Goal: Transaction & Acquisition: Purchase product/service

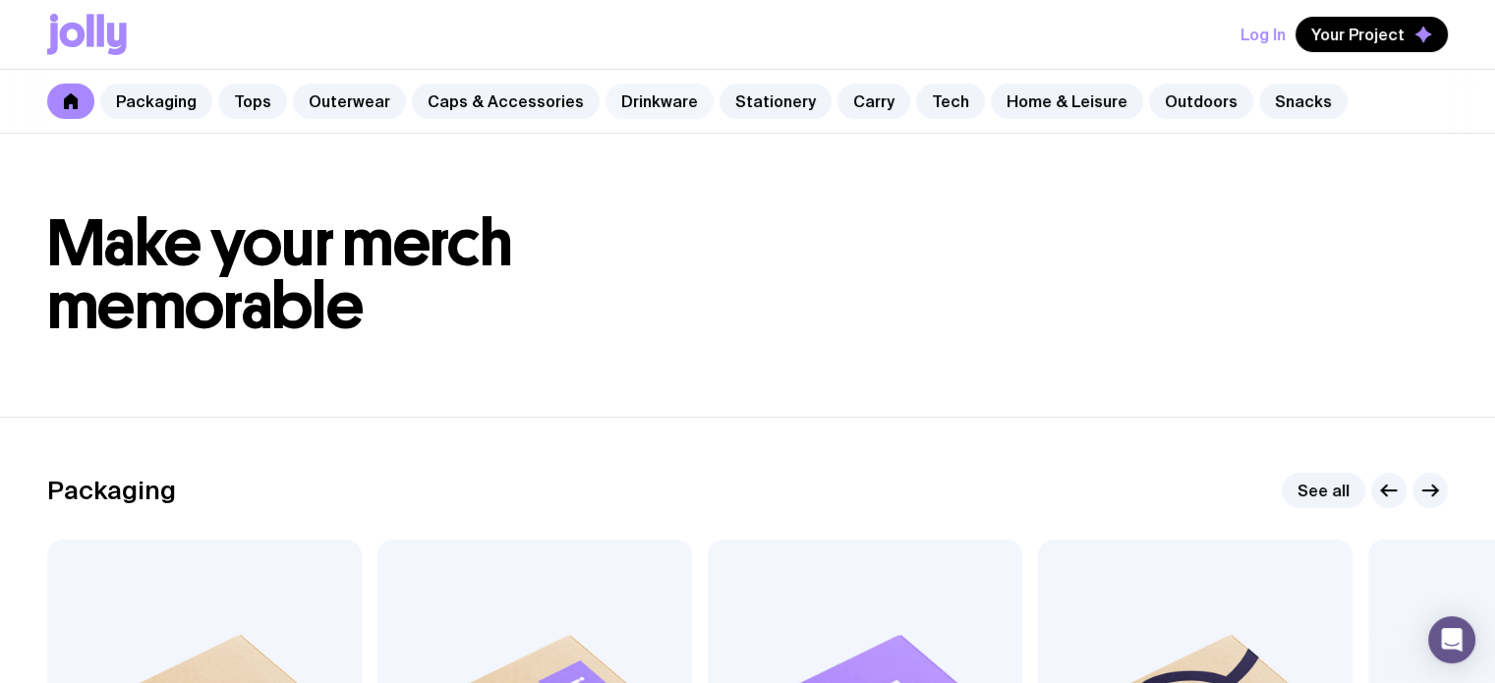
click at [625, 108] on link "Drinkware" at bounding box center [659, 101] width 108 height 35
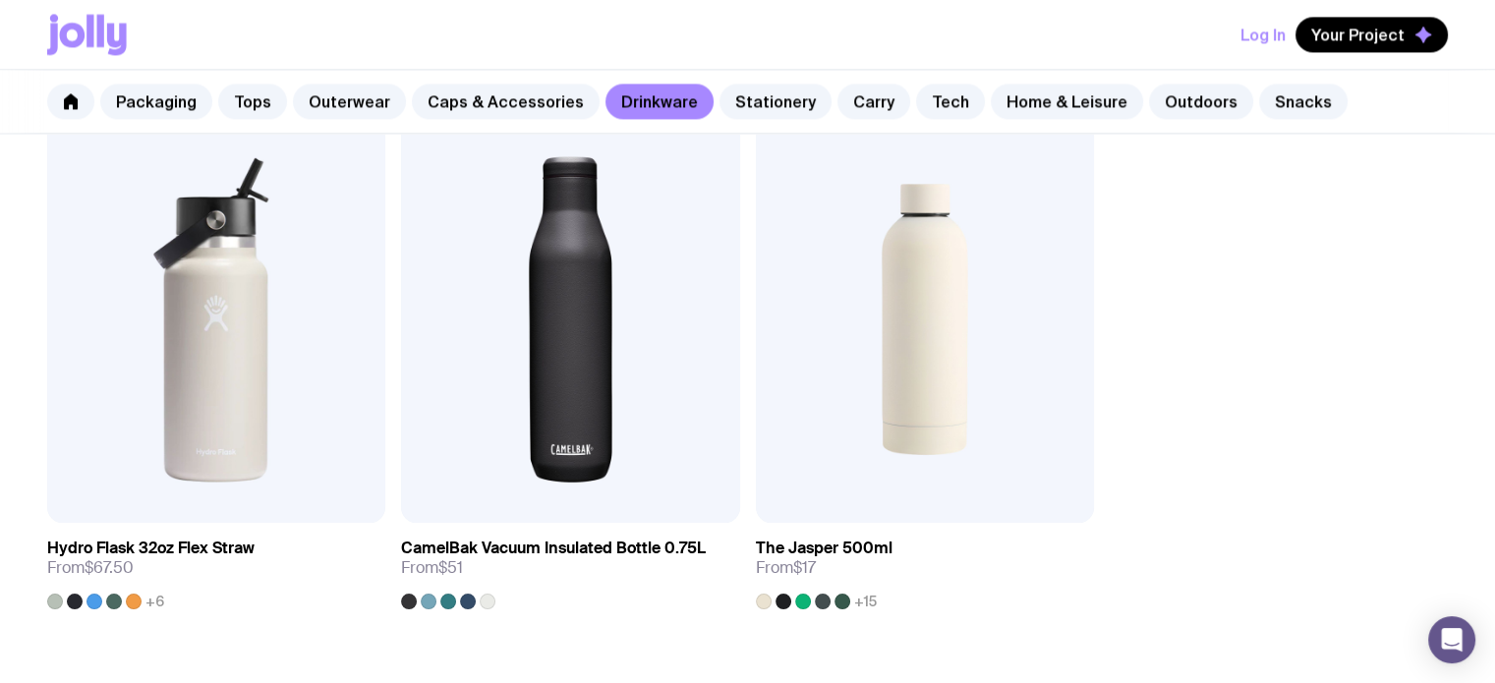
scroll to position [3145, 0]
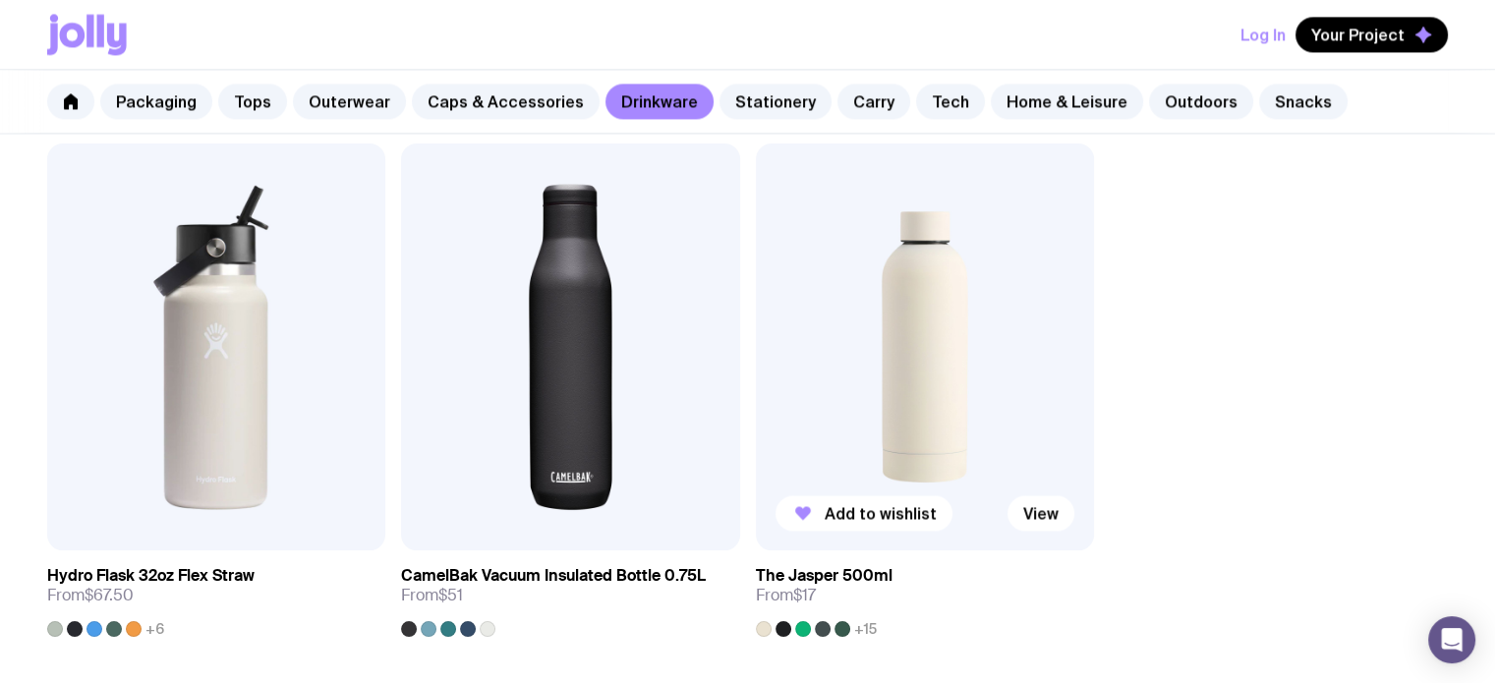
click at [780, 629] on div at bounding box center [783, 629] width 16 height 16
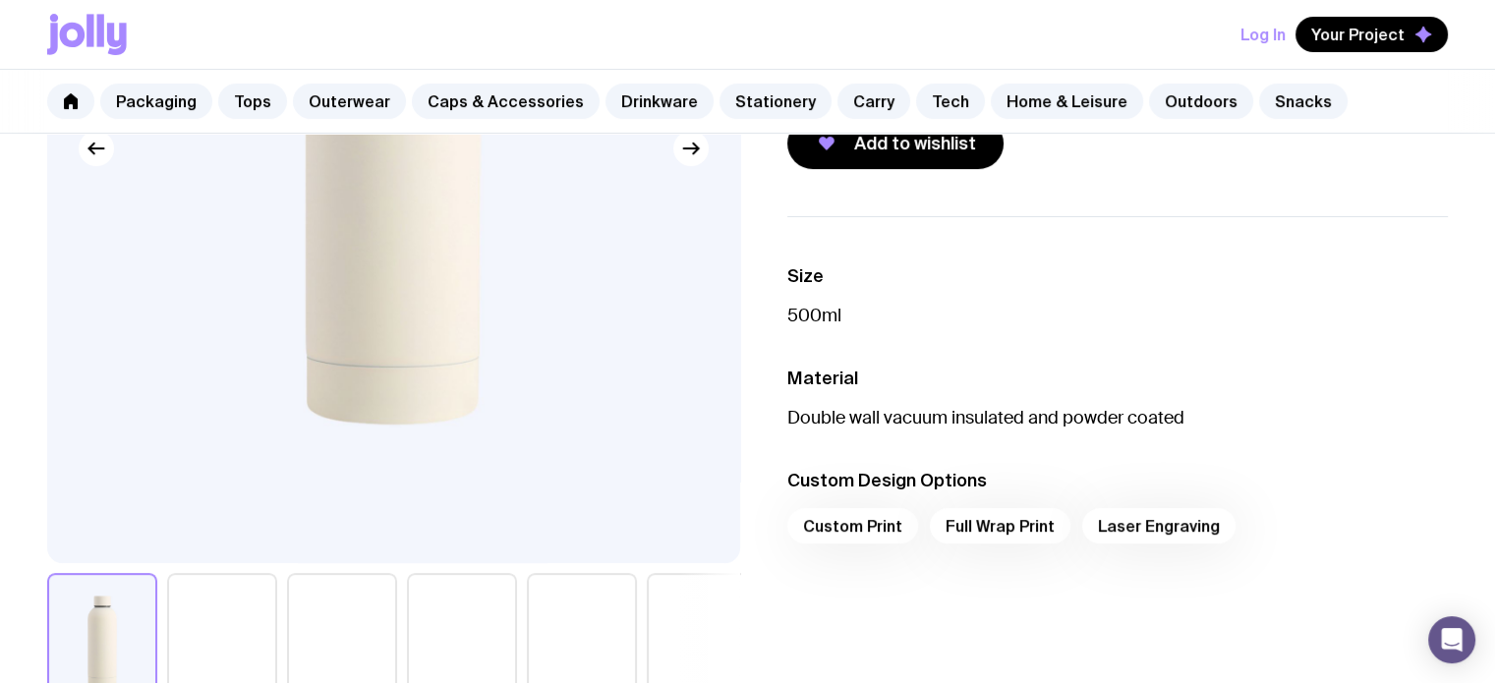
scroll to position [491, 0]
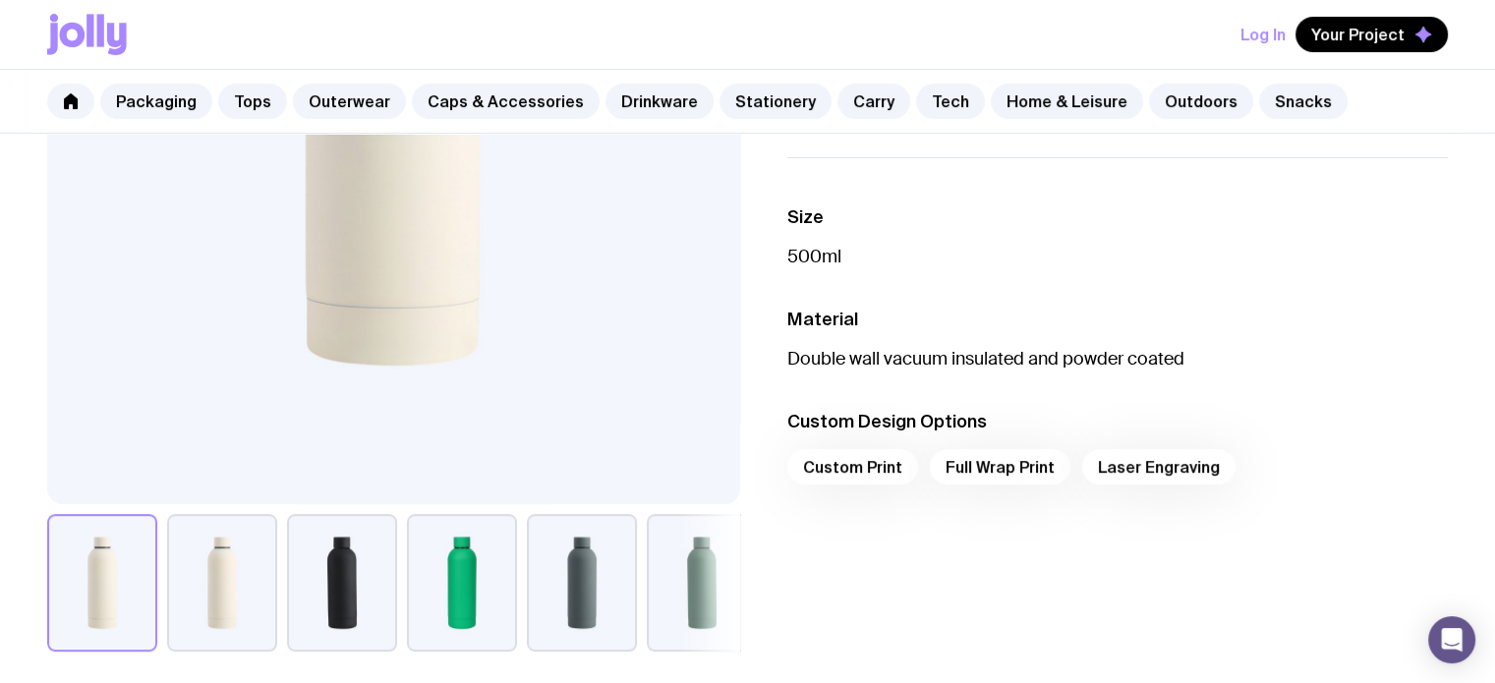
click at [338, 577] on button "button" at bounding box center [342, 583] width 110 height 138
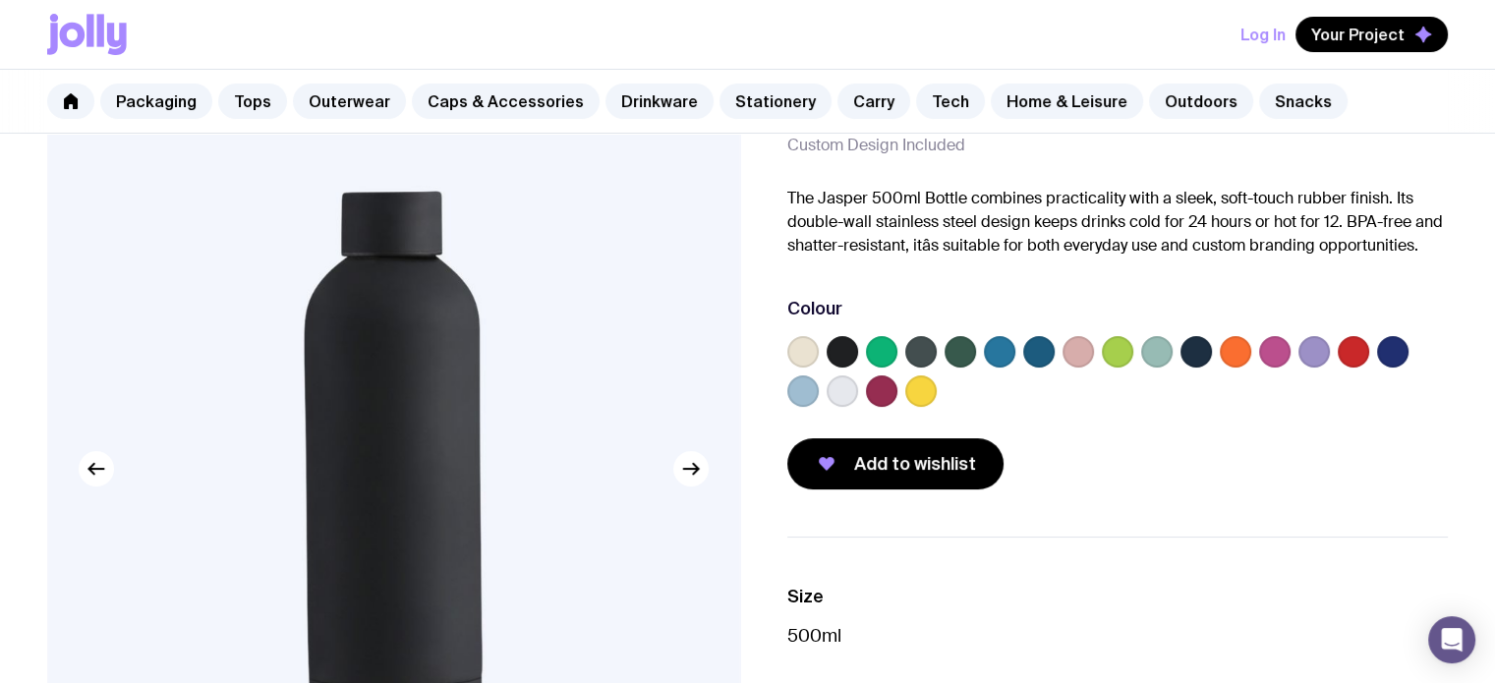
scroll to position [0, 0]
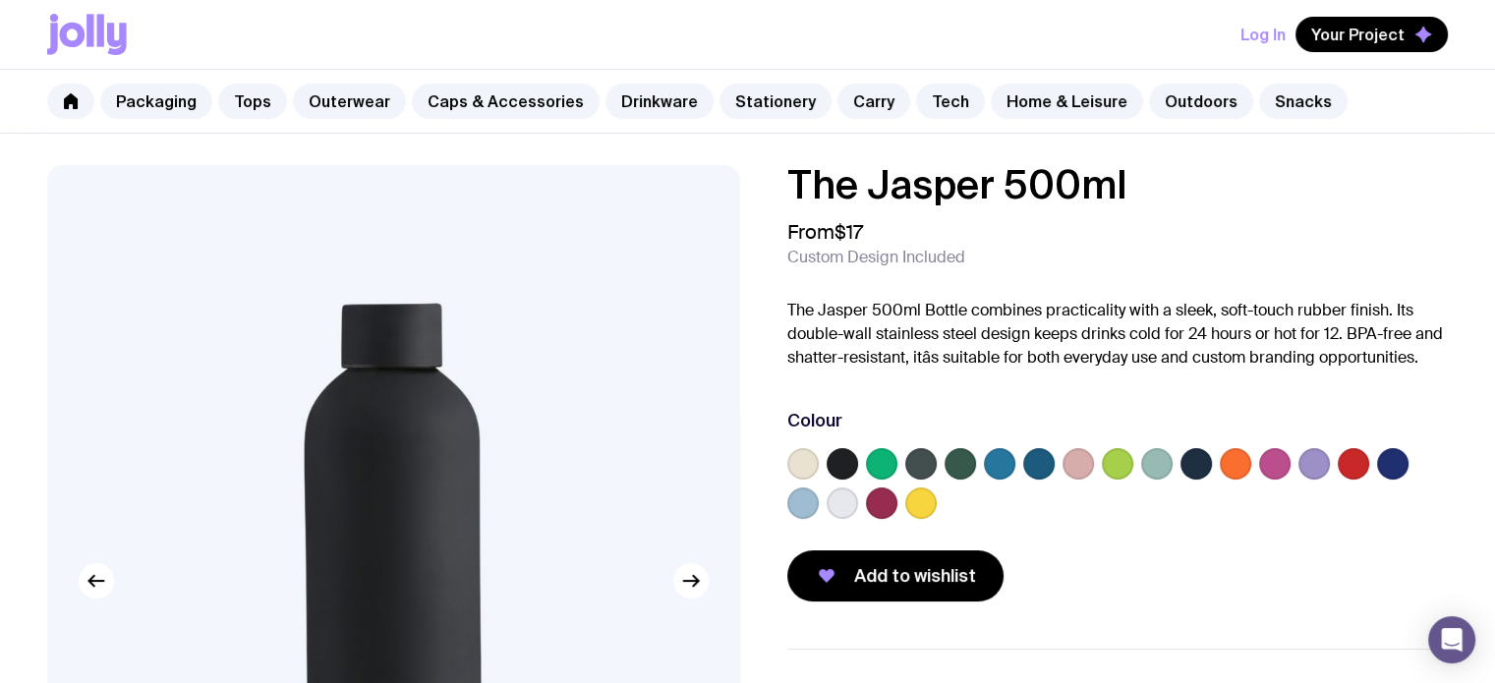
scroll to position [1427, 0]
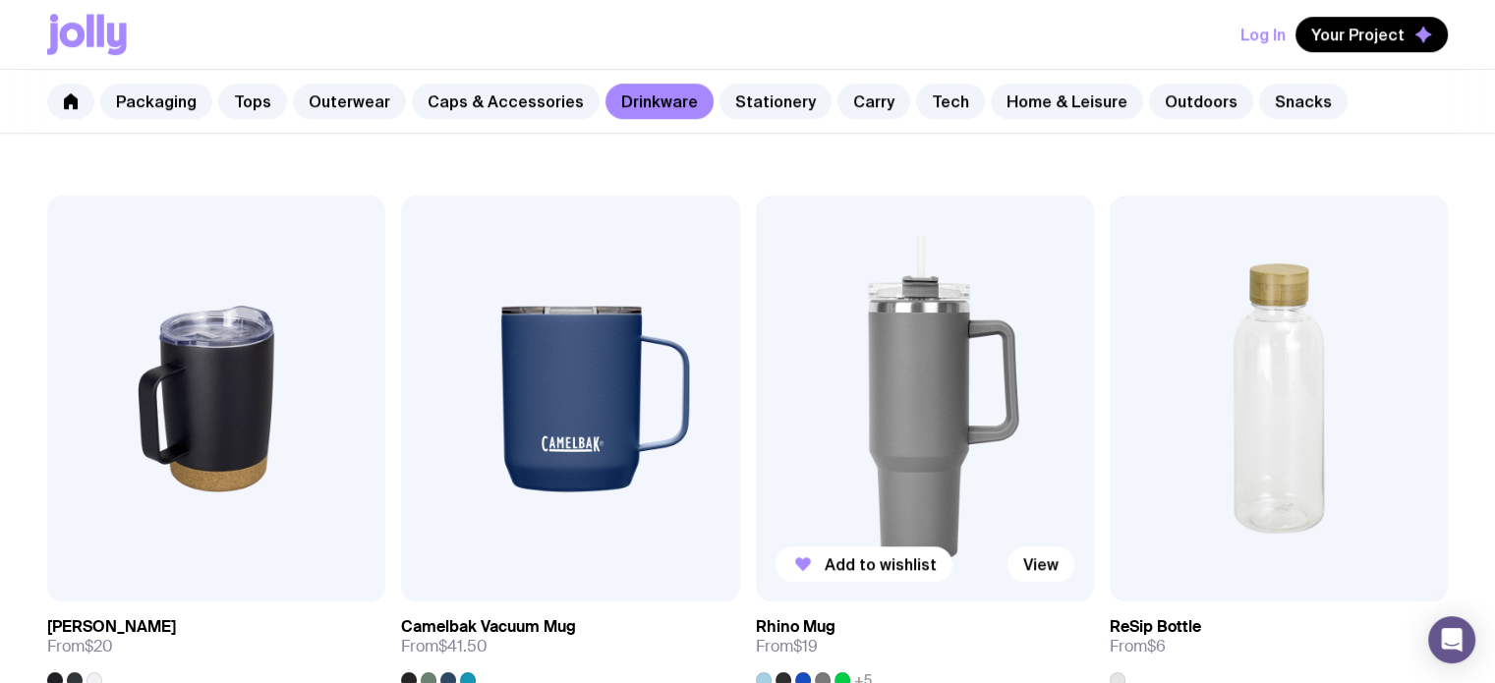
click at [954, 423] on img at bounding box center [925, 399] width 338 height 406
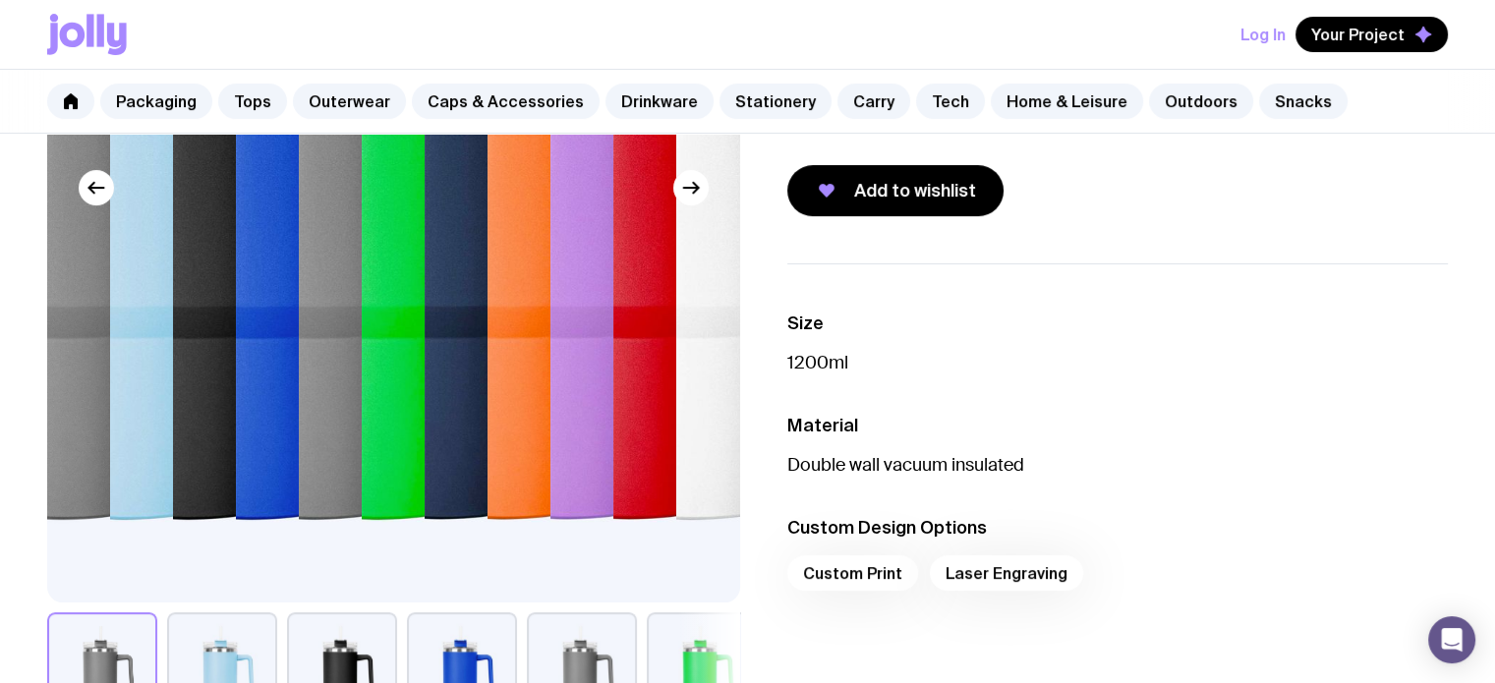
scroll to position [491, 0]
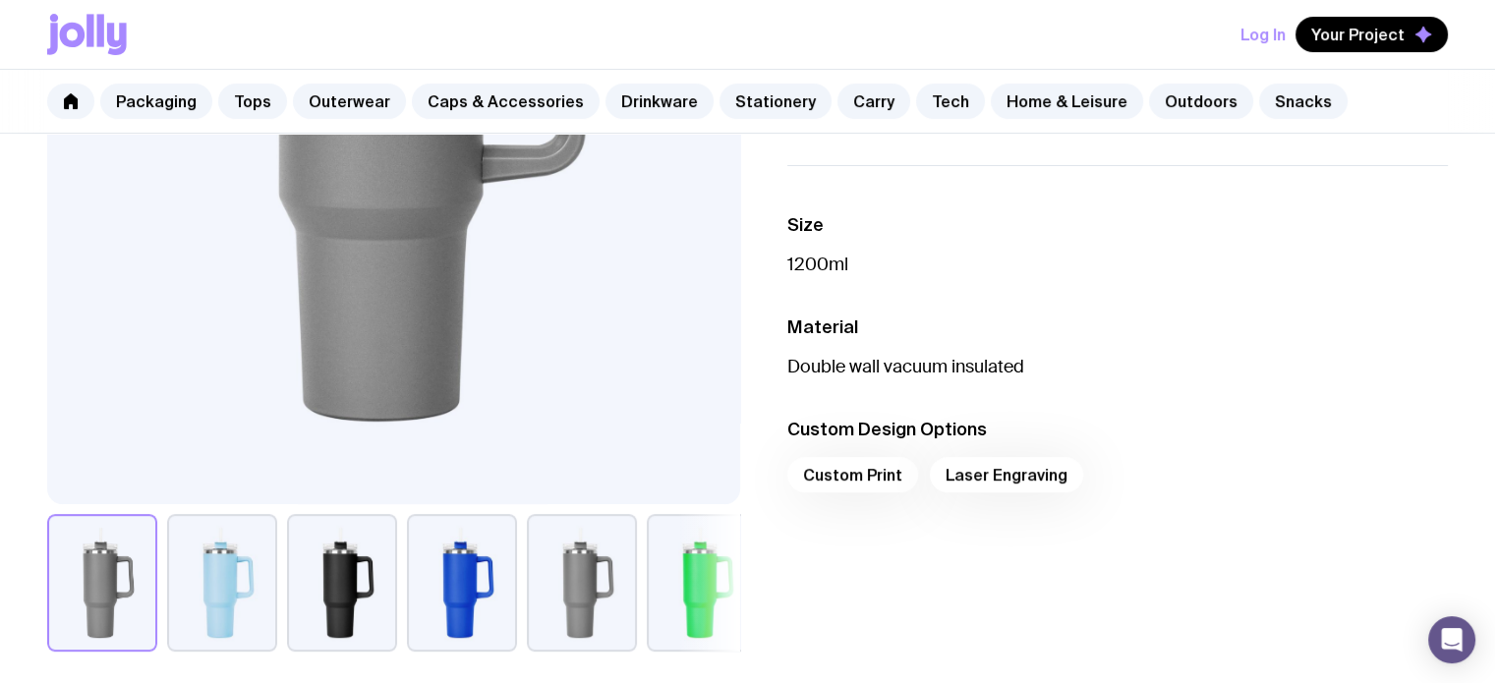
click at [320, 575] on button "button" at bounding box center [342, 583] width 110 height 138
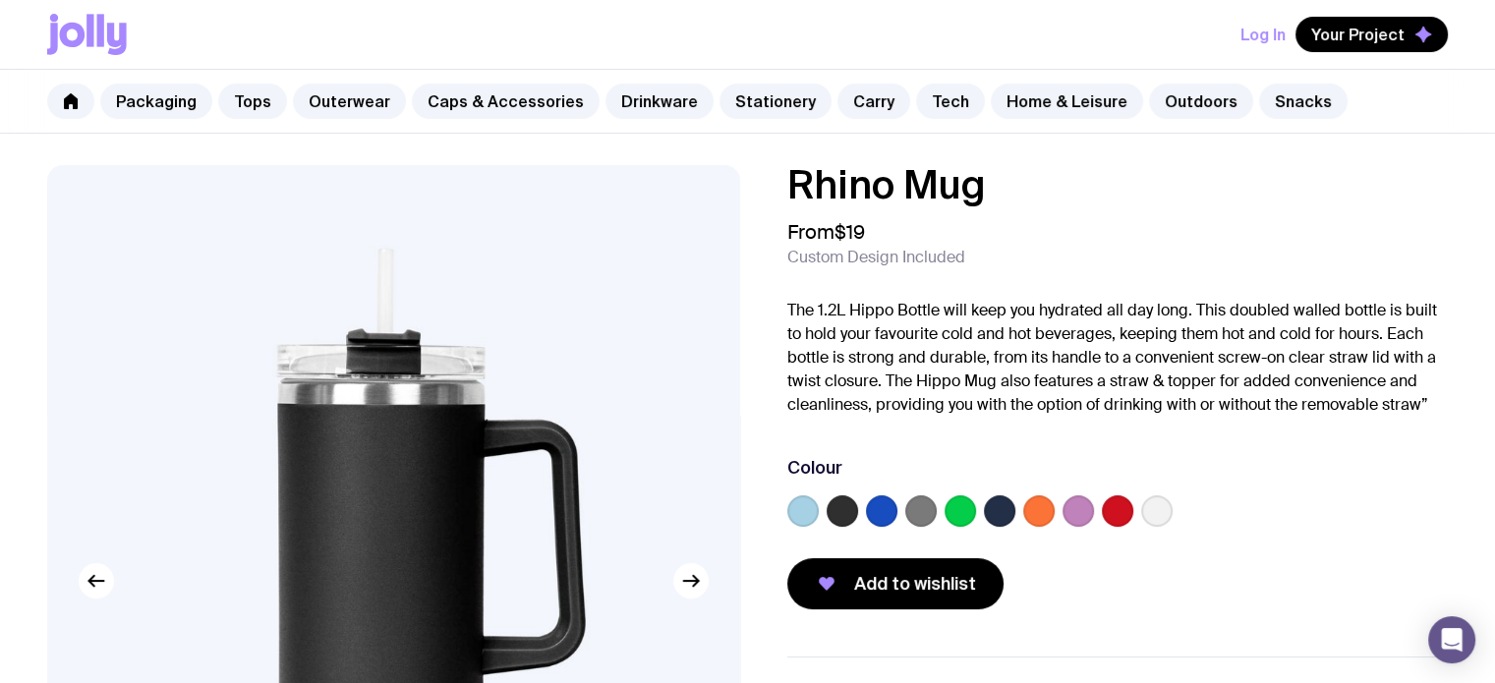
scroll to position [98, 0]
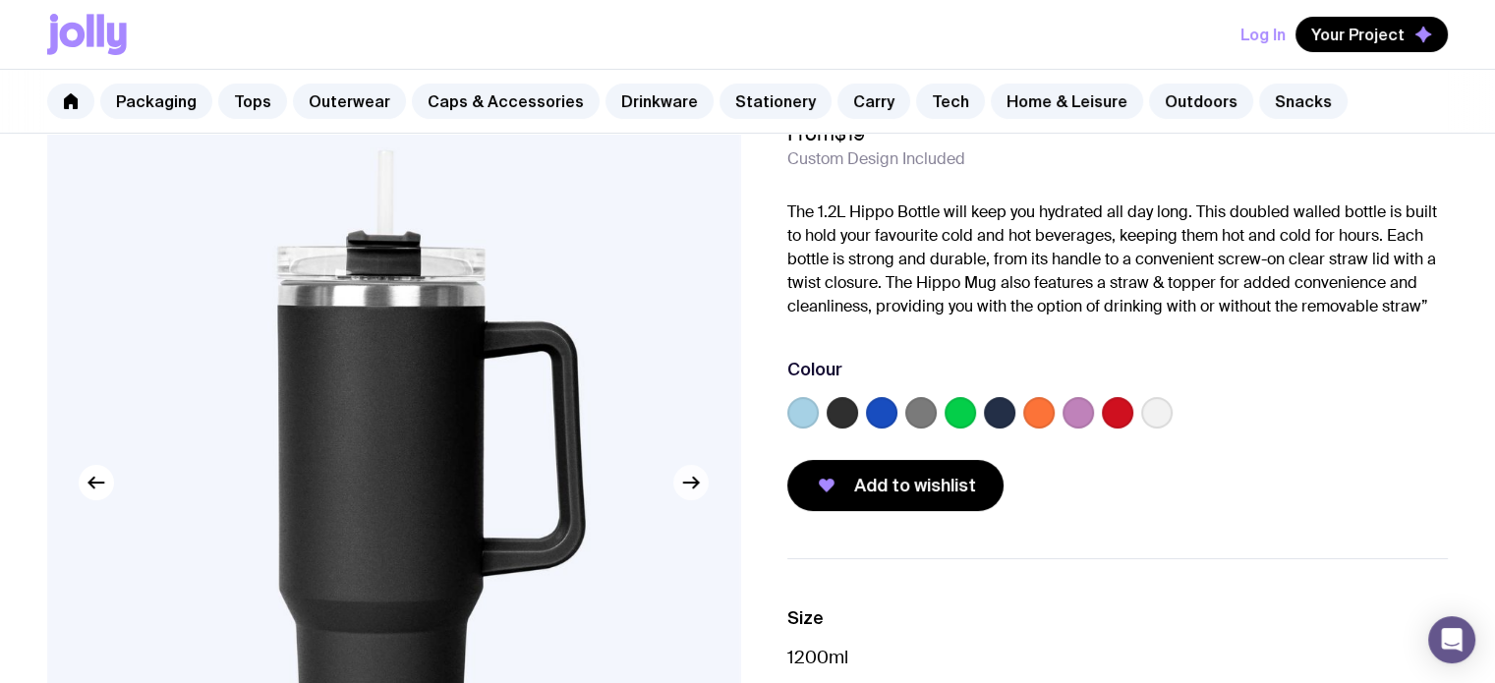
click at [700, 486] on icon "button" at bounding box center [691, 483] width 24 height 24
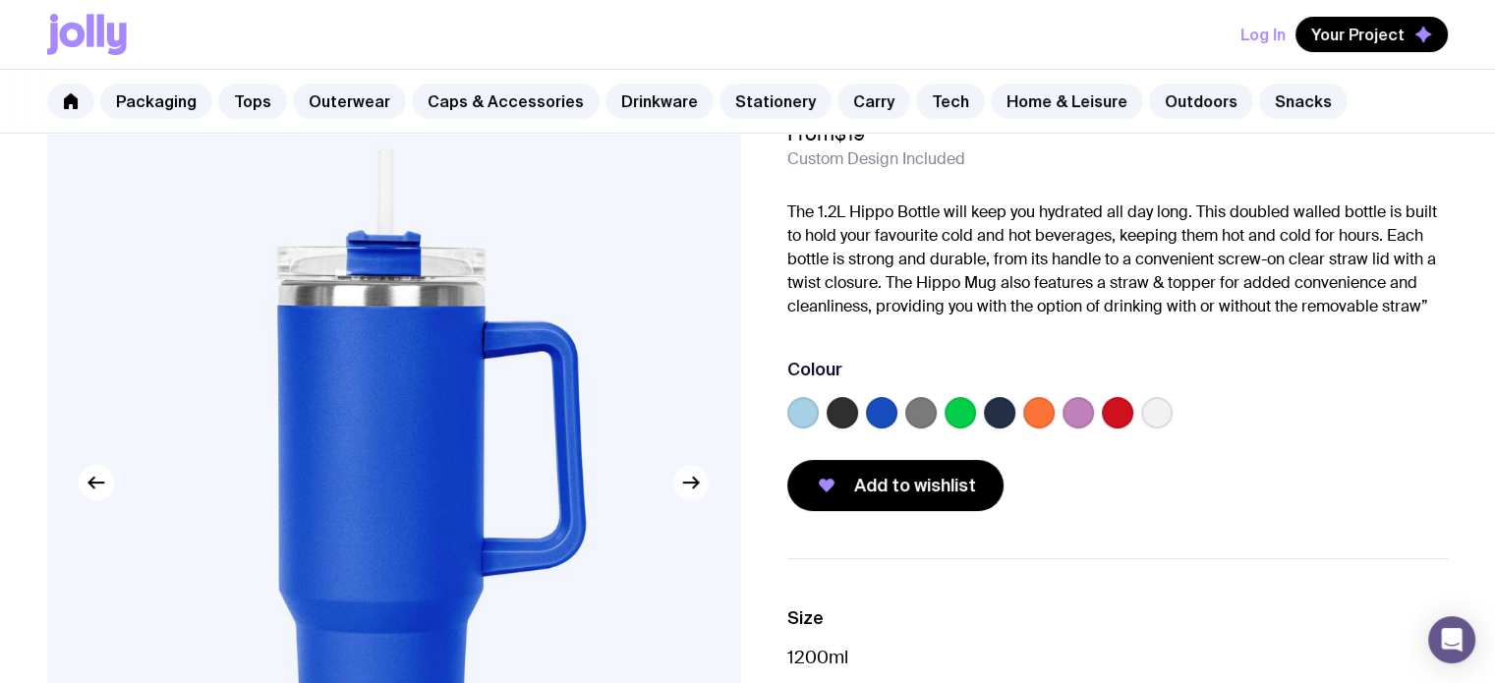
click at [688, 486] on icon "button" at bounding box center [691, 483] width 24 height 24
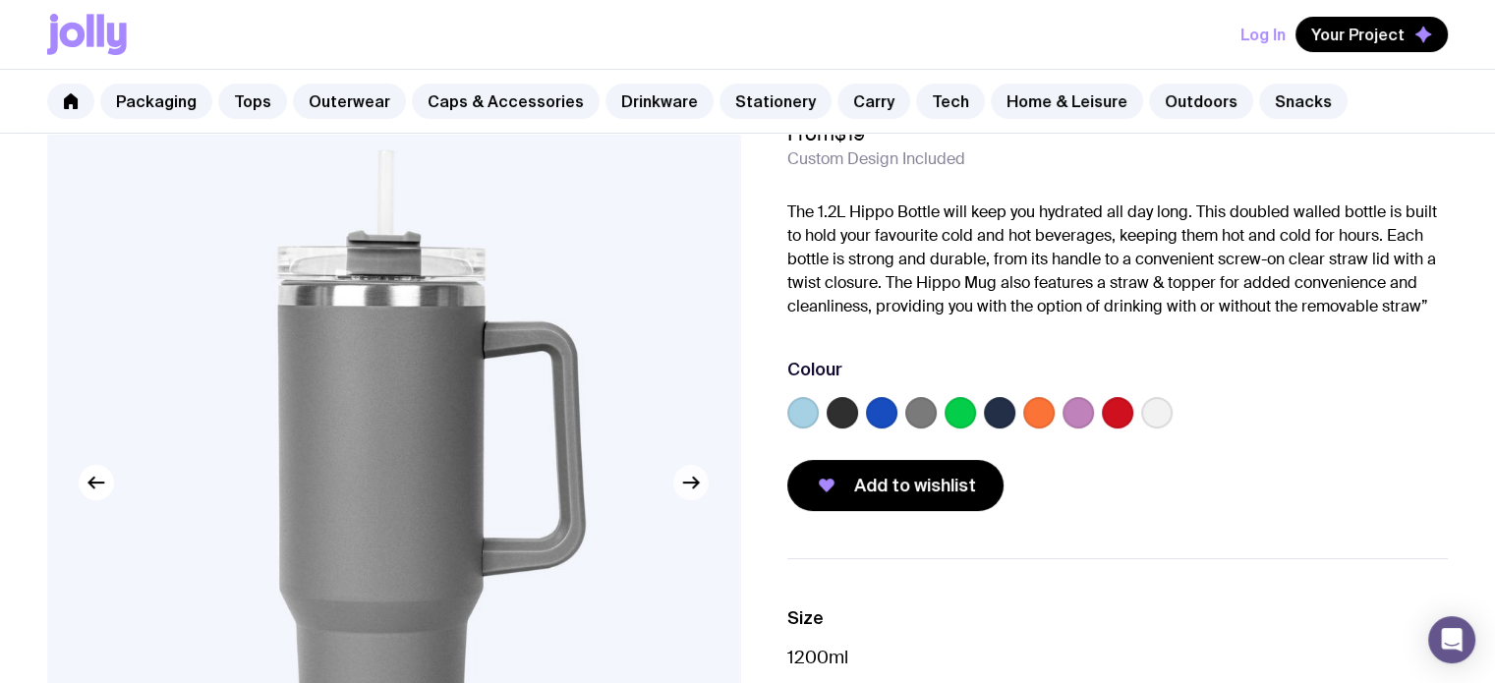
click at [688, 486] on icon "button" at bounding box center [691, 483] width 24 height 24
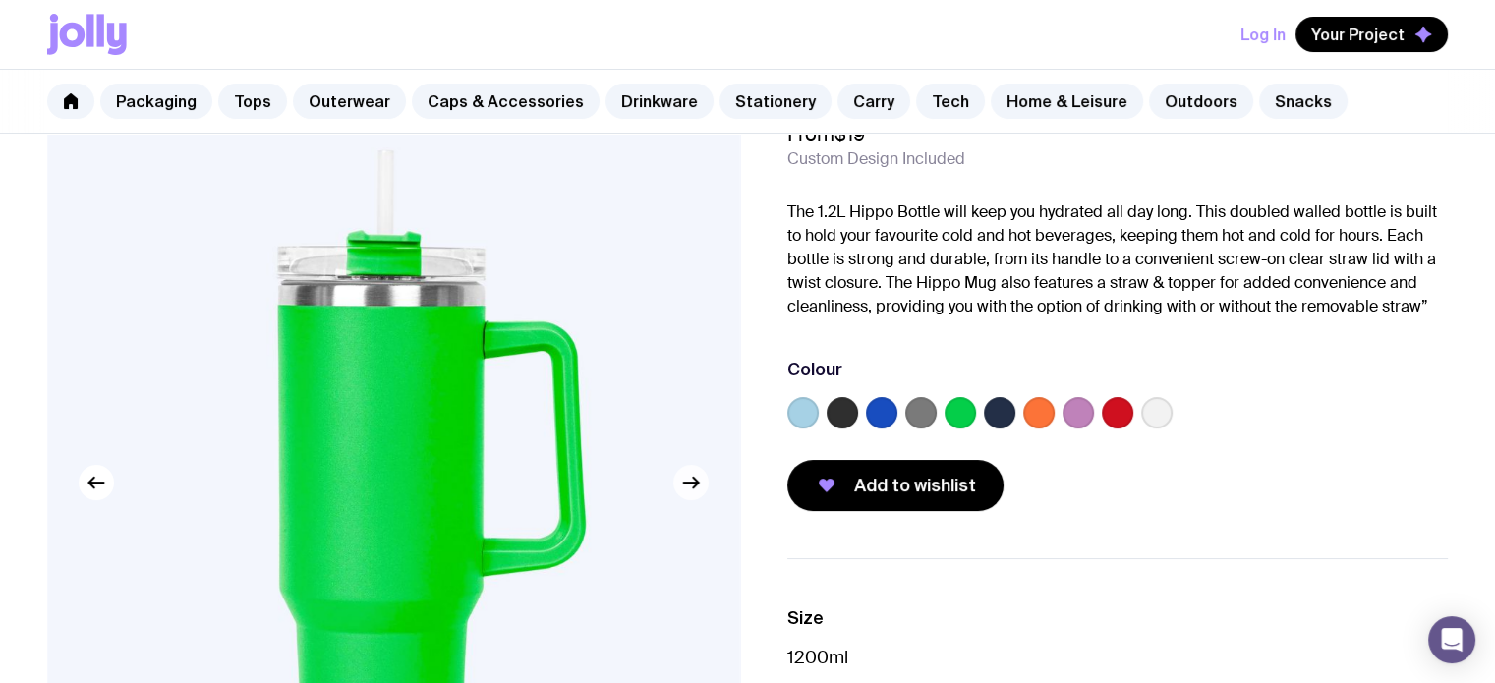
click at [688, 486] on icon "button" at bounding box center [691, 483] width 24 height 24
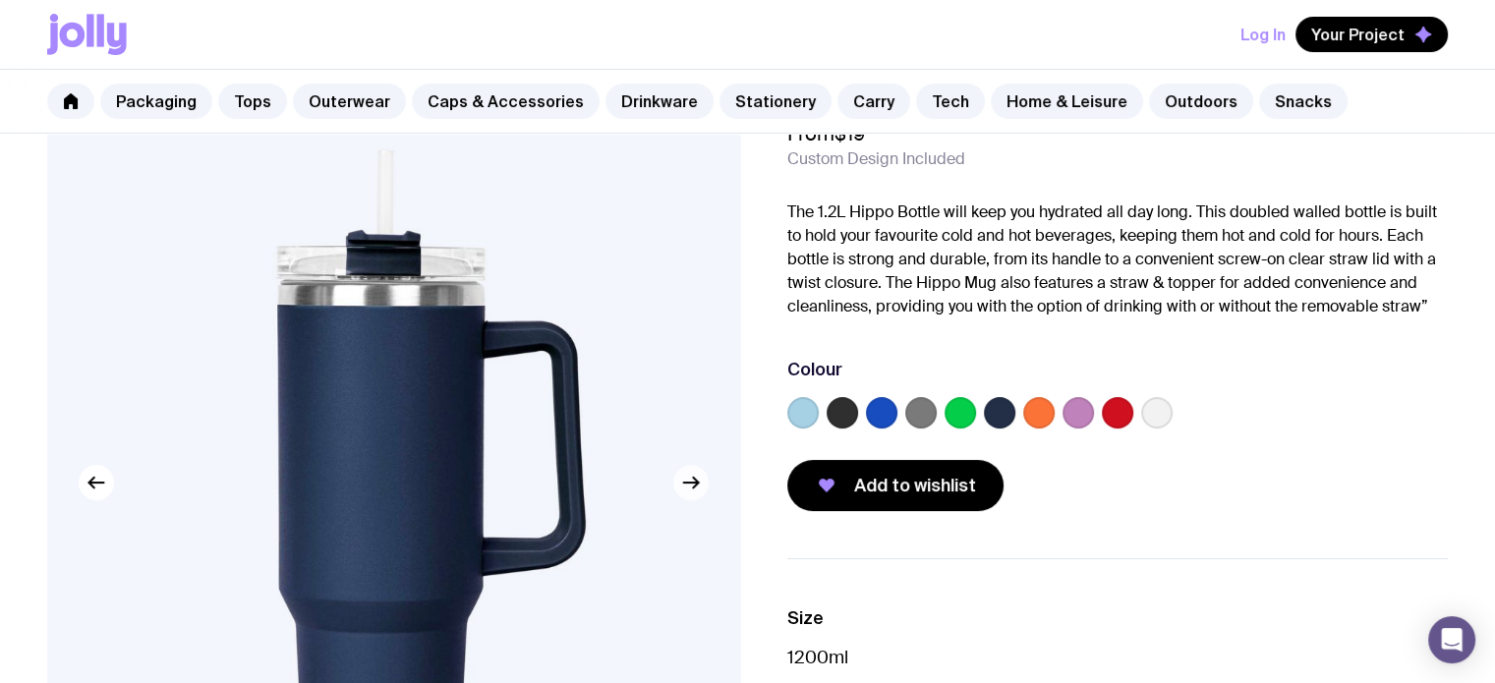
click at [688, 486] on icon "button" at bounding box center [691, 483] width 24 height 24
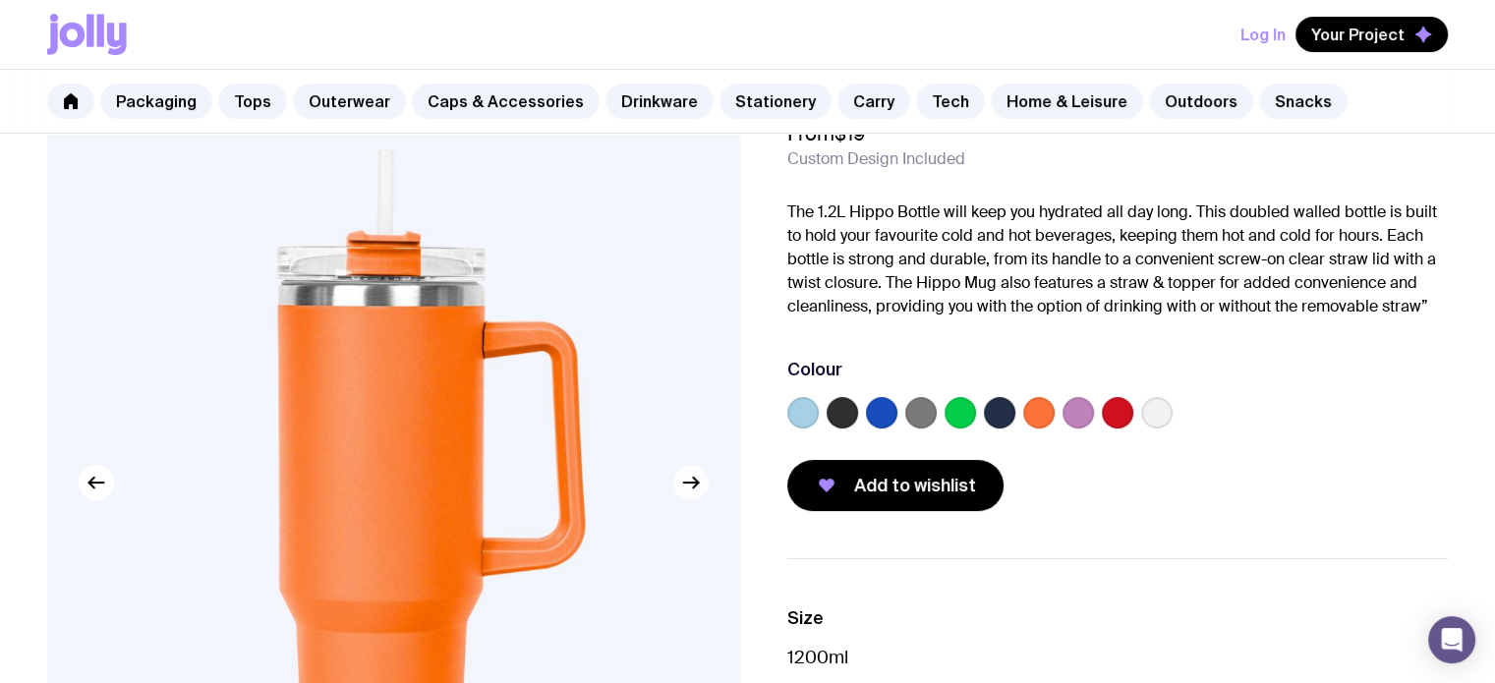
click at [685, 486] on icon "button" at bounding box center [691, 483] width 24 height 24
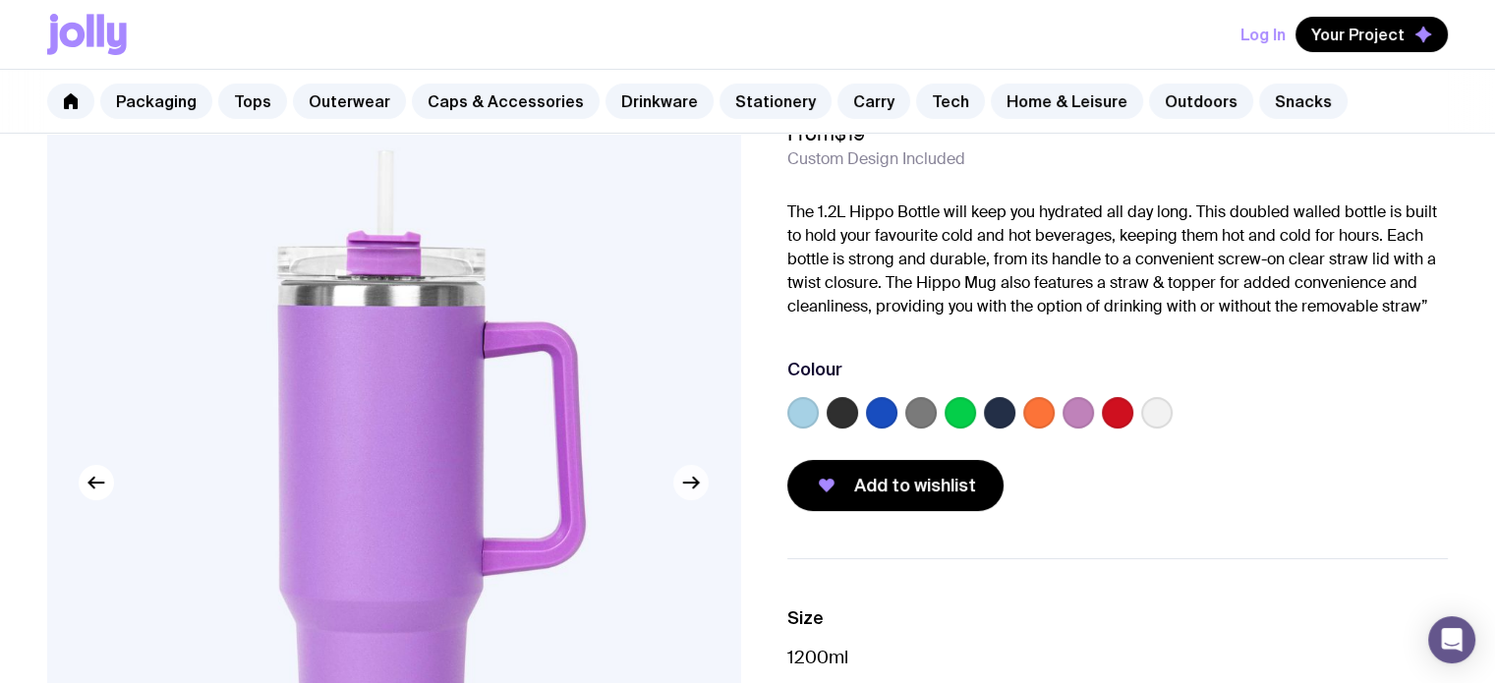
click at [685, 486] on icon "button" at bounding box center [691, 483] width 24 height 24
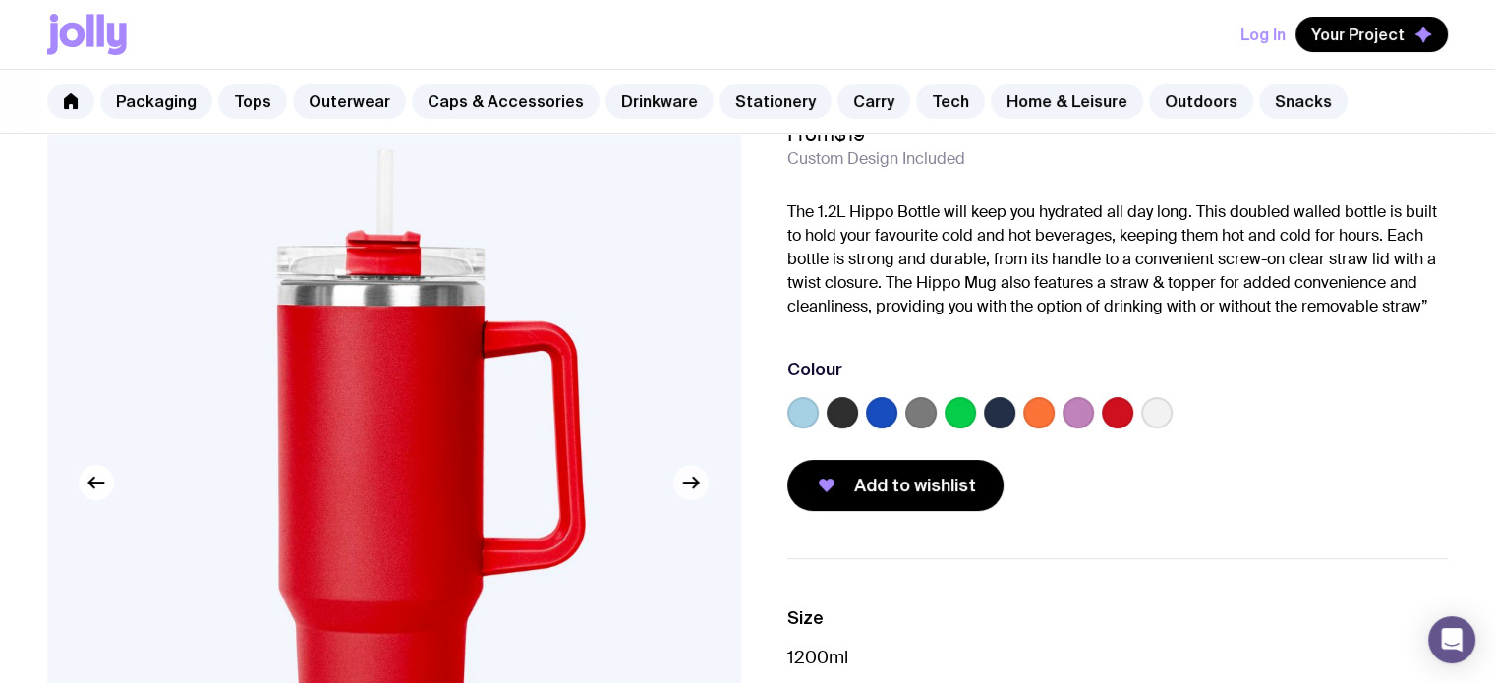
click at [685, 486] on icon "button" at bounding box center [691, 483] width 24 height 24
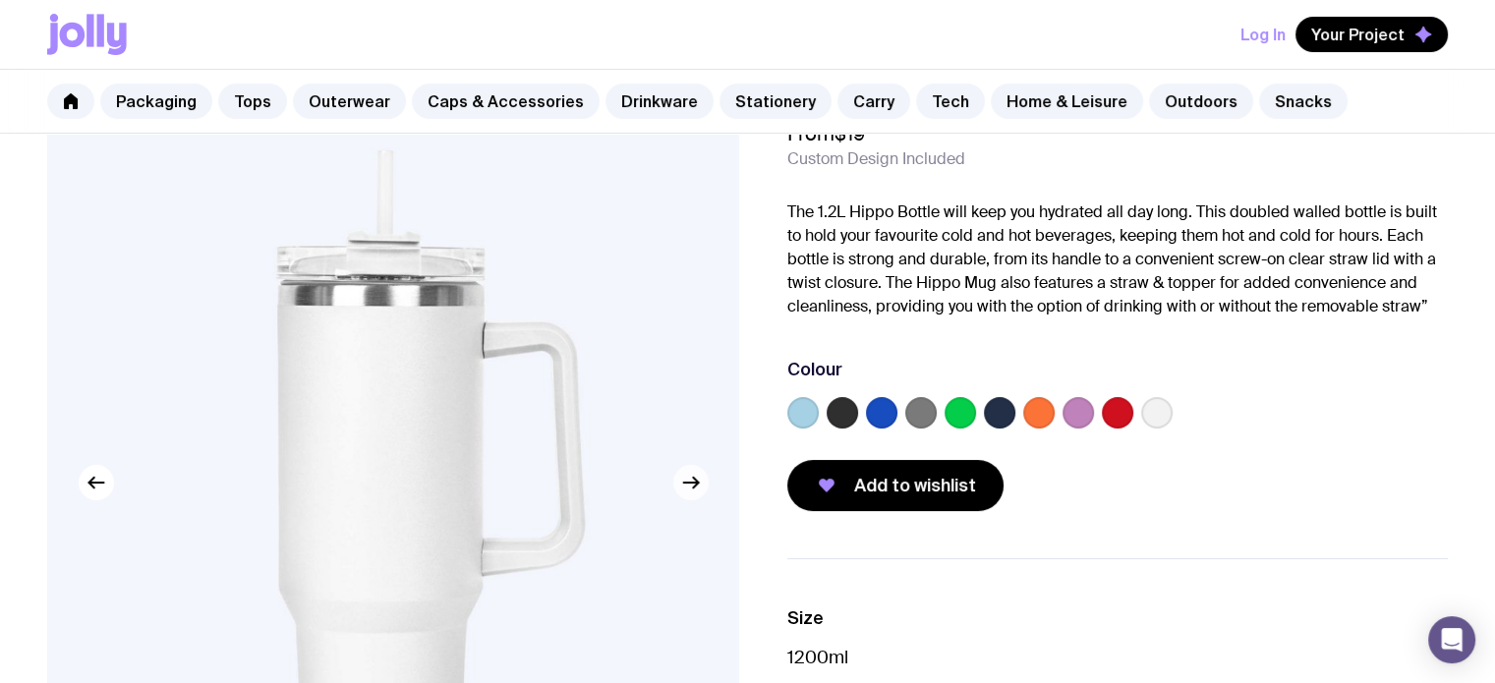
click at [684, 486] on icon "button" at bounding box center [691, 483] width 24 height 24
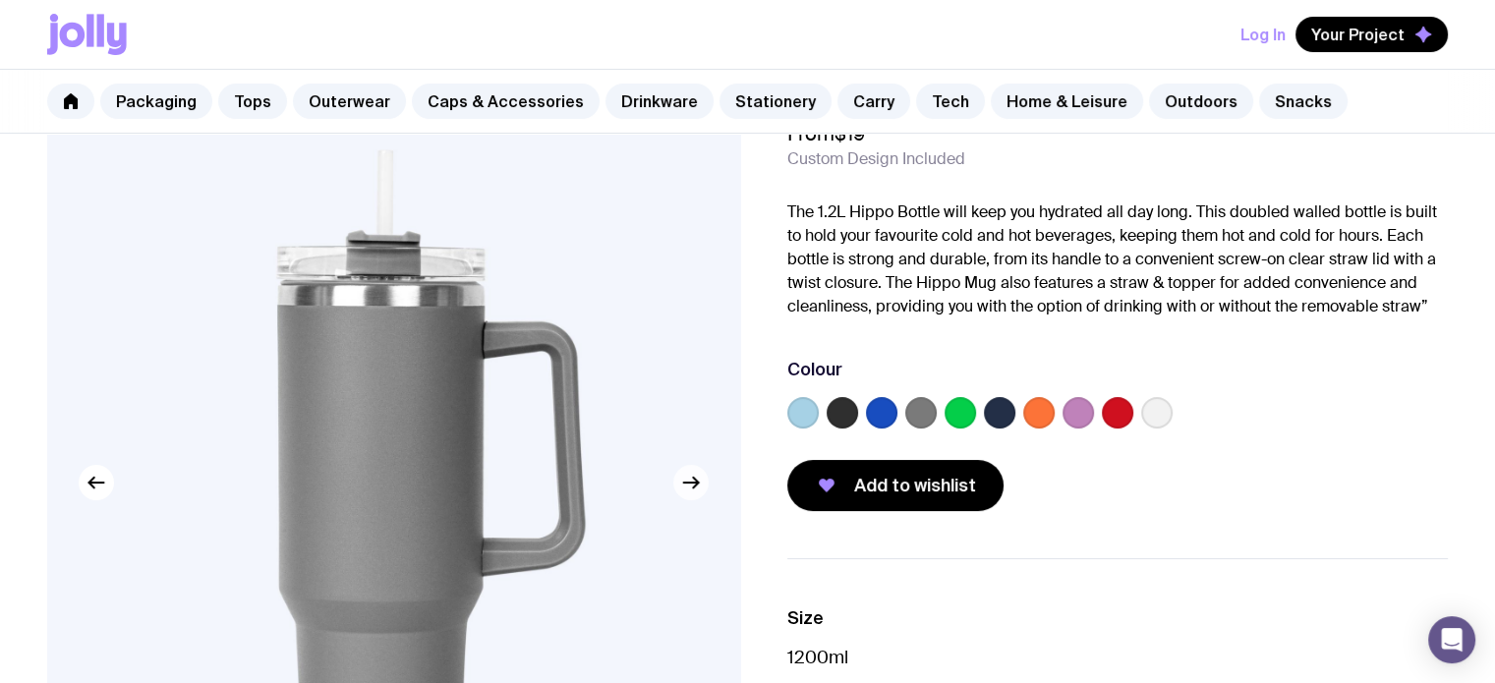
click at [684, 486] on icon "button" at bounding box center [691, 483] width 24 height 24
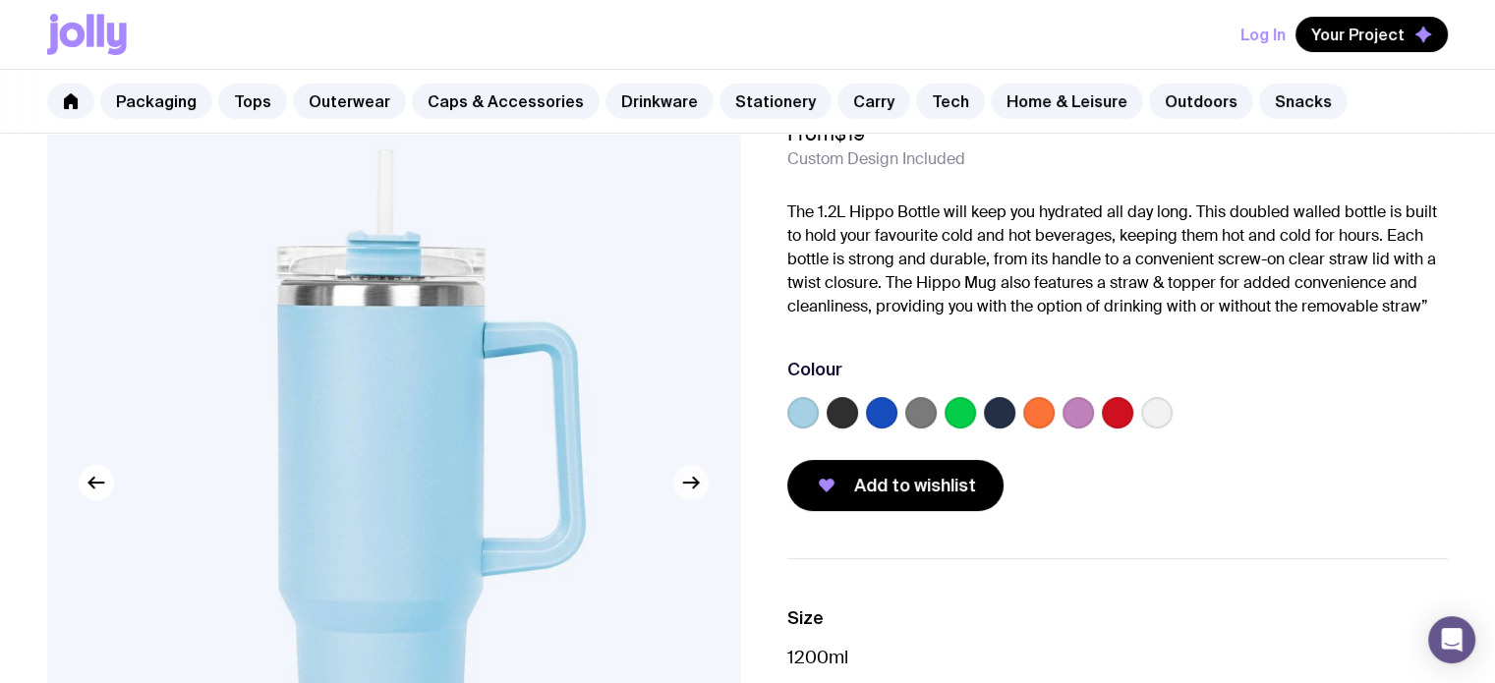
click at [684, 486] on icon "button" at bounding box center [691, 483] width 24 height 24
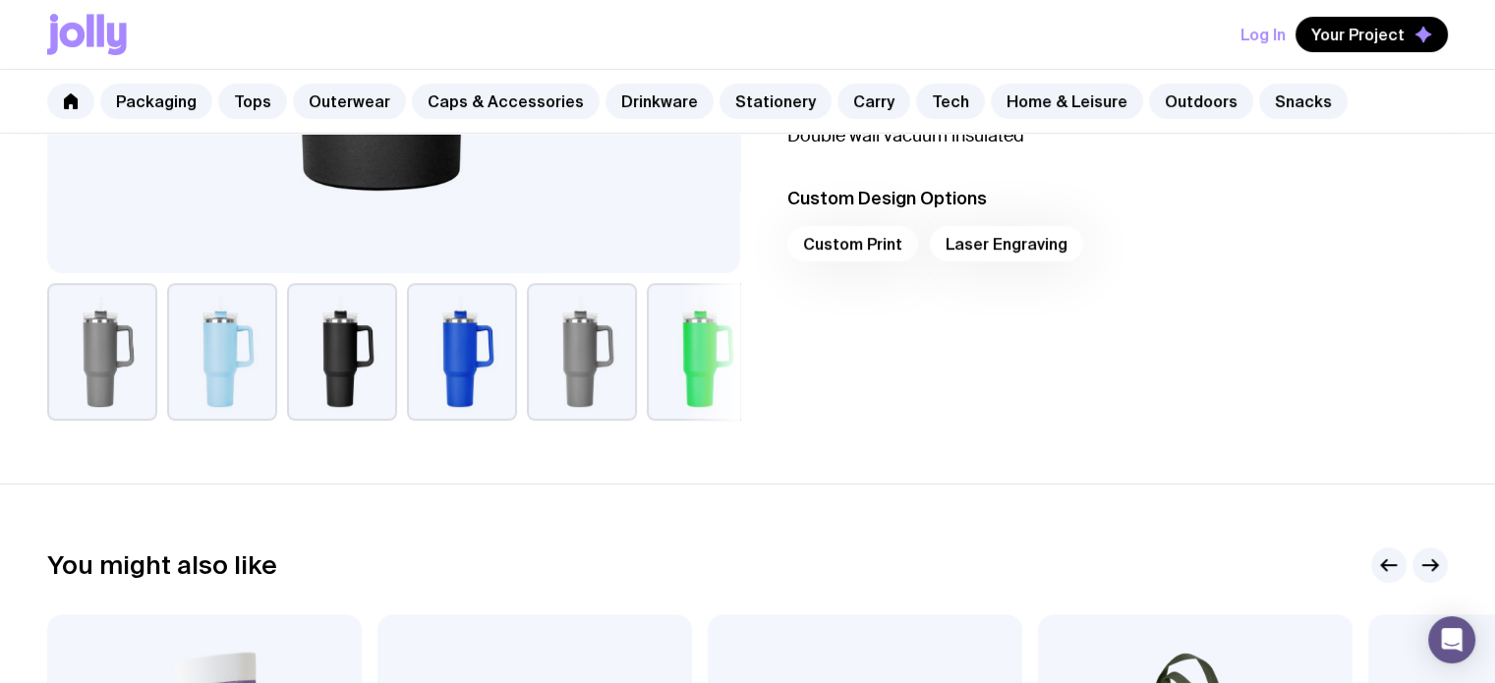
scroll to position [688, 0]
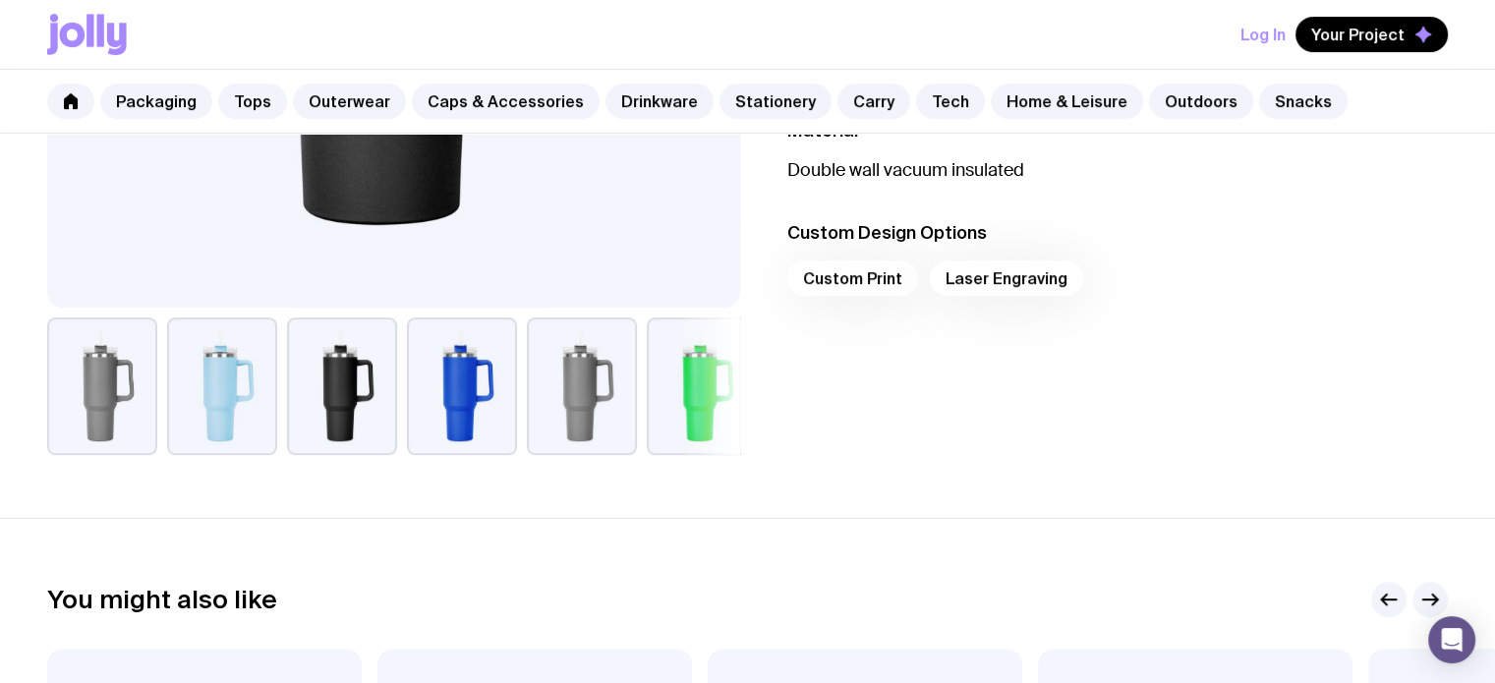
click at [841, 274] on div "Custom Print Laser Engraving" at bounding box center [1117, 283] width 661 height 47
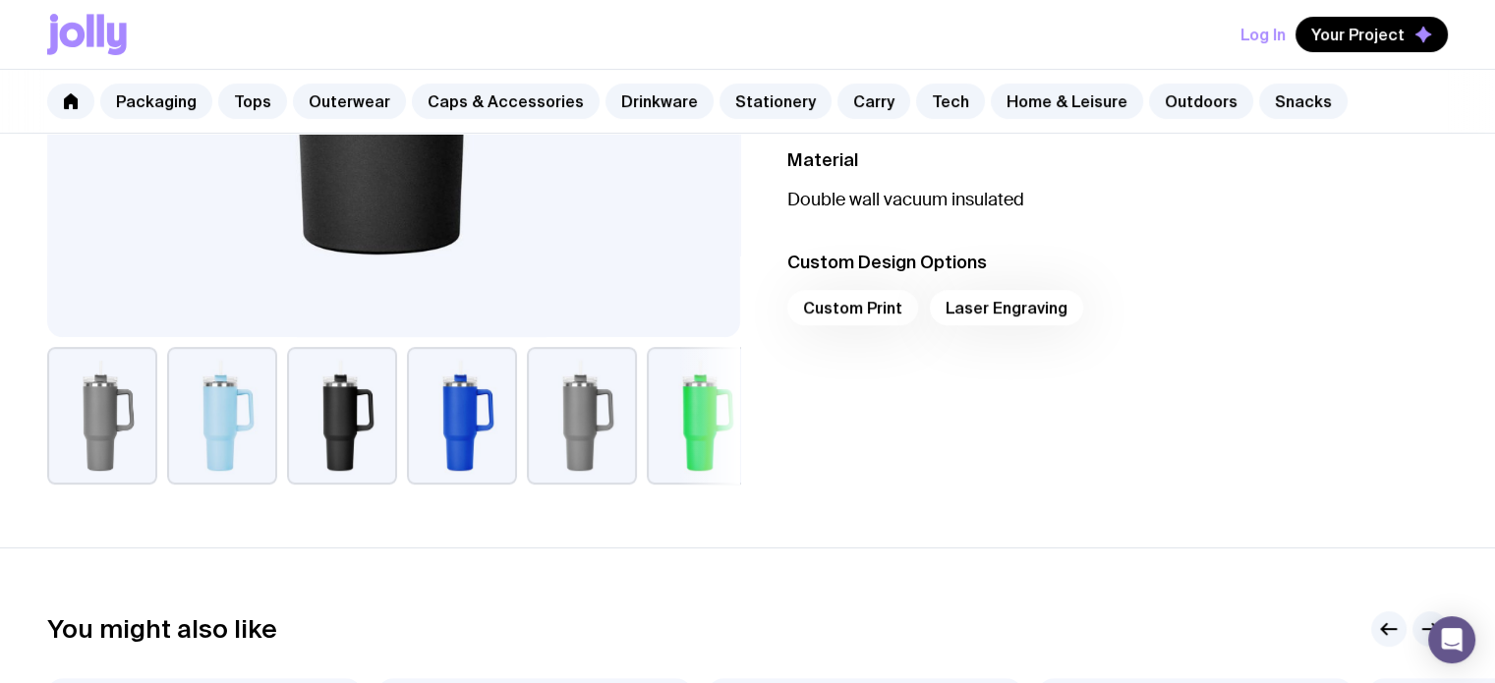
scroll to position [649, 0]
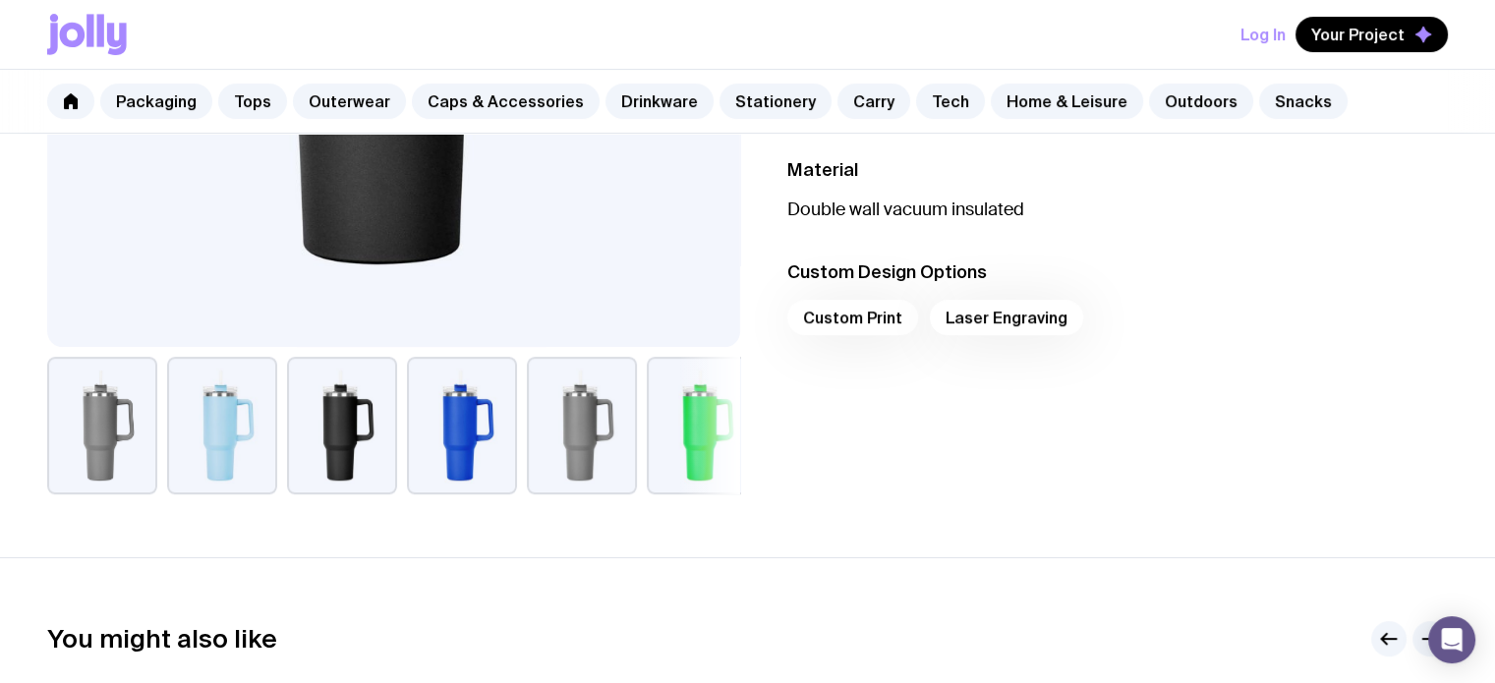
drag, startPoint x: 808, startPoint y: 298, endPoint x: 789, endPoint y: 314, distance: 25.1
drag, startPoint x: 789, startPoint y: 314, endPoint x: 1286, endPoint y: 221, distance: 505.0
click at [1288, 219] on p "Double wall vacuum insulated" at bounding box center [1117, 210] width 661 height 24
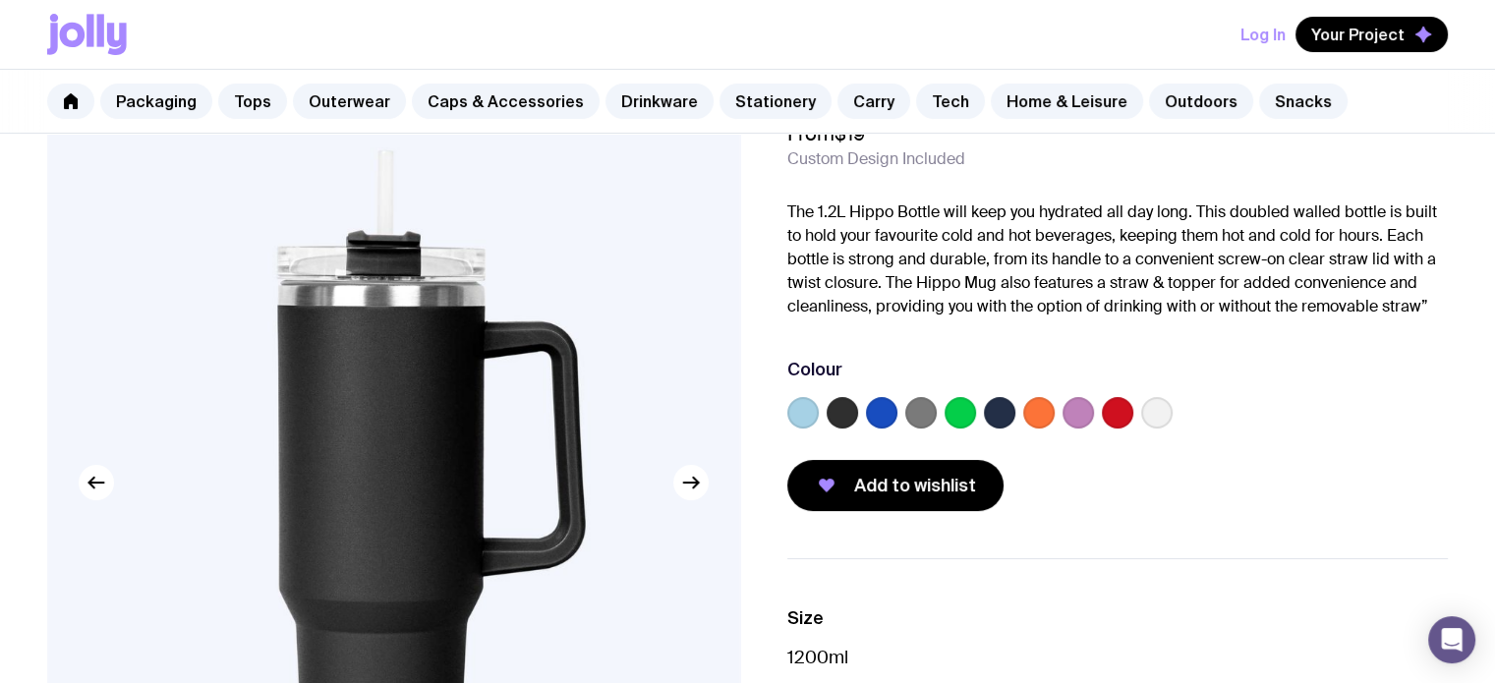
scroll to position [0, 0]
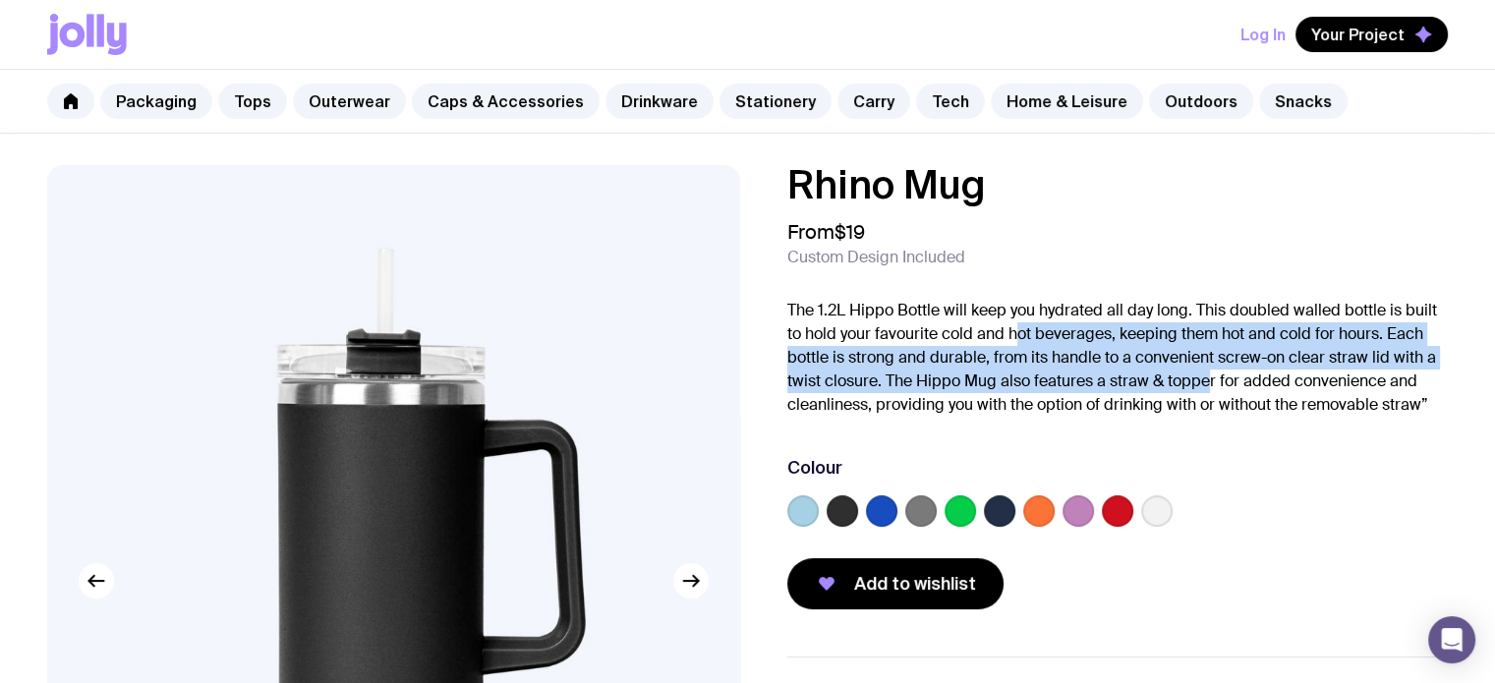
drag, startPoint x: 1084, startPoint y: 350, endPoint x: 1210, endPoint y: 390, distance: 132.1
click at [1206, 388] on p "The 1.2L Hippo Bottle will keep you hydrated all day long. This doubled walled …" at bounding box center [1117, 358] width 661 height 118
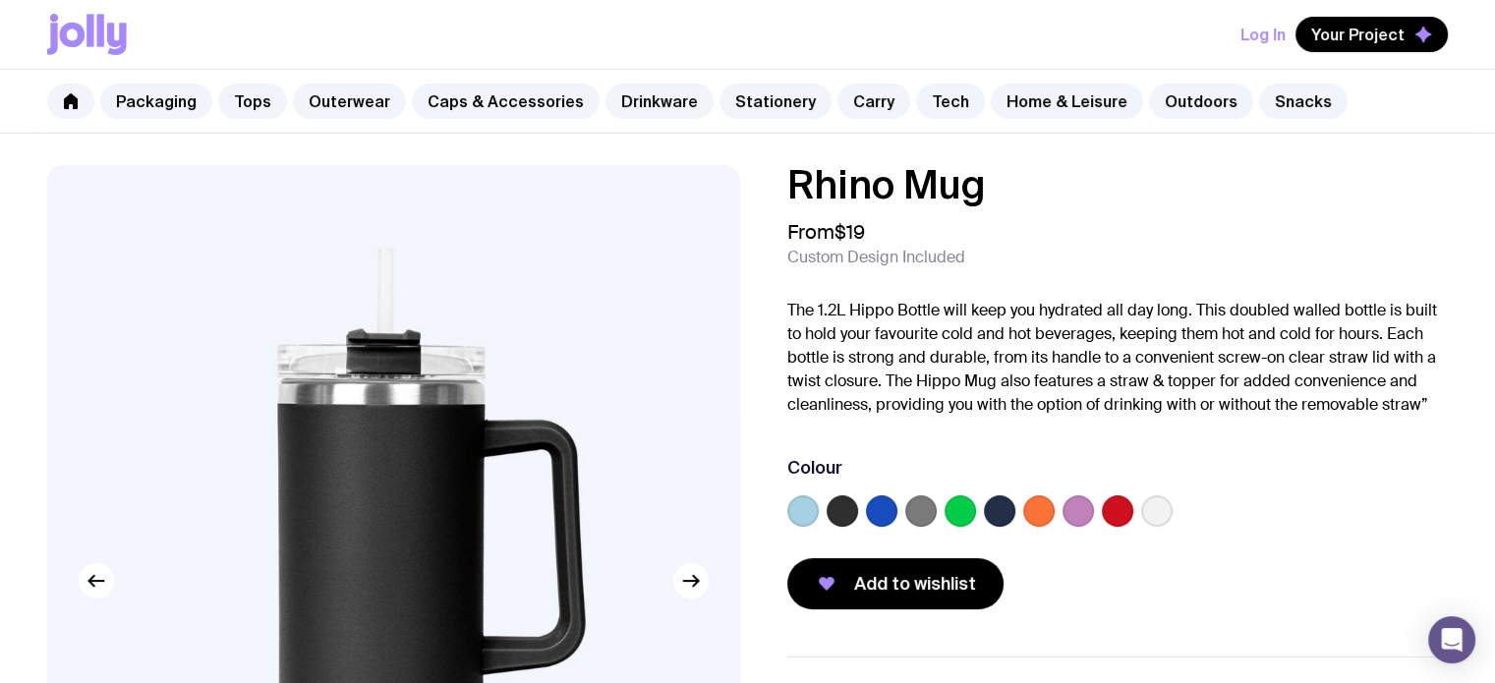
click at [1336, 486] on div "Colour" at bounding box center [1117, 495] width 661 height 79
drag, startPoint x: 1236, startPoint y: 383, endPoint x: 1360, endPoint y: 392, distance: 124.1
click at [1360, 392] on p "The 1.2L Hippo Bottle will keep you hydrated all day long. This doubled walled …" at bounding box center [1117, 358] width 661 height 118
click at [1338, 415] on p "The 1.2L Hippo Bottle will keep you hydrated all day long. This doubled walled …" at bounding box center [1117, 358] width 661 height 118
drag, startPoint x: 1215, startPoint y: 412, endPoint x: 1371, endPoint y: 412, distance: 156.3
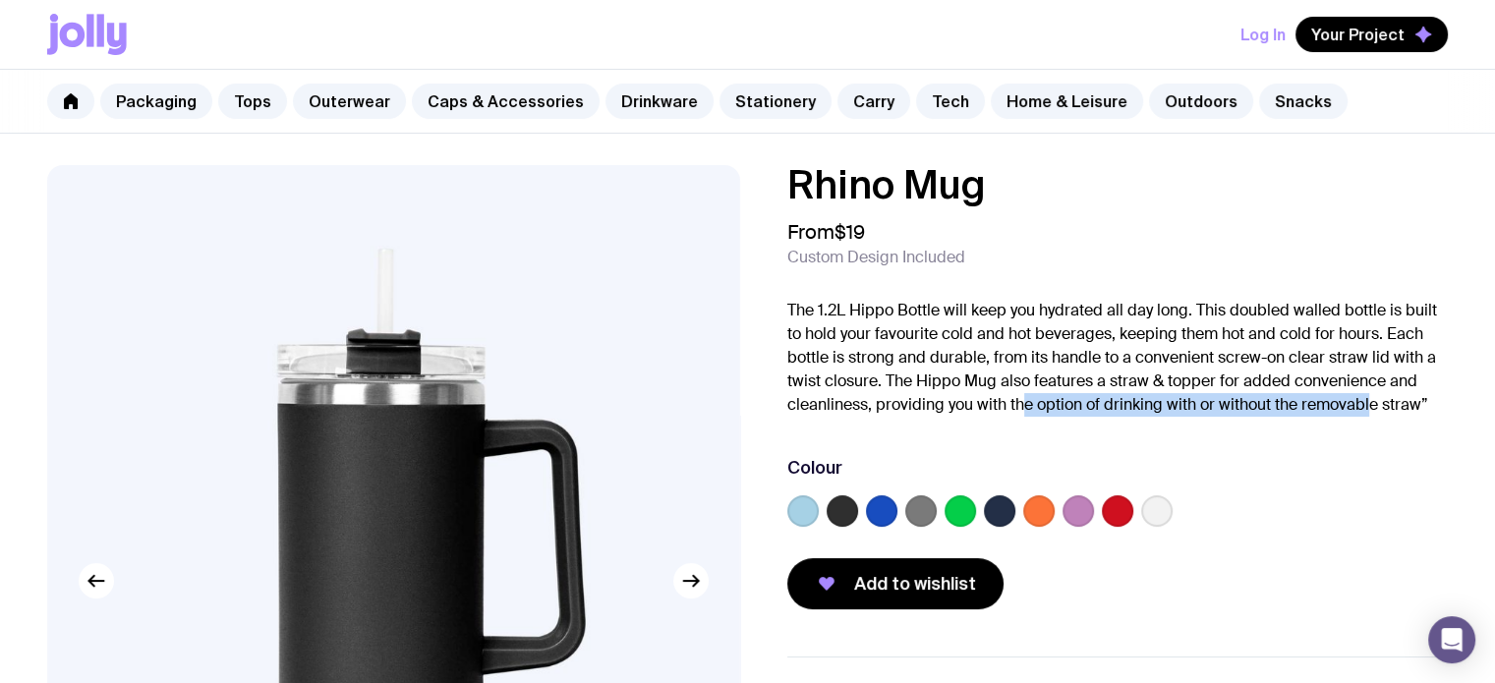
click at [1371, 412] on p "The 1.2L Hippo Bottle will keep you hydrated all day long. This doubled walled …" at bounding box center [1117, 358] width 661 height 118
click at [1265, 432] on div "Rhino Mug From $19 Custom Design Included The 1.2L Hippo Bottle will keep you h…" at bounding box center [1117, 387] width 661 height 444
click at [1152, 499] on label at bounding box center [1156, 510] width 31 height 31
click at [0, 0] on input "radio" at bounding box center [0, 0] width 0 height 0
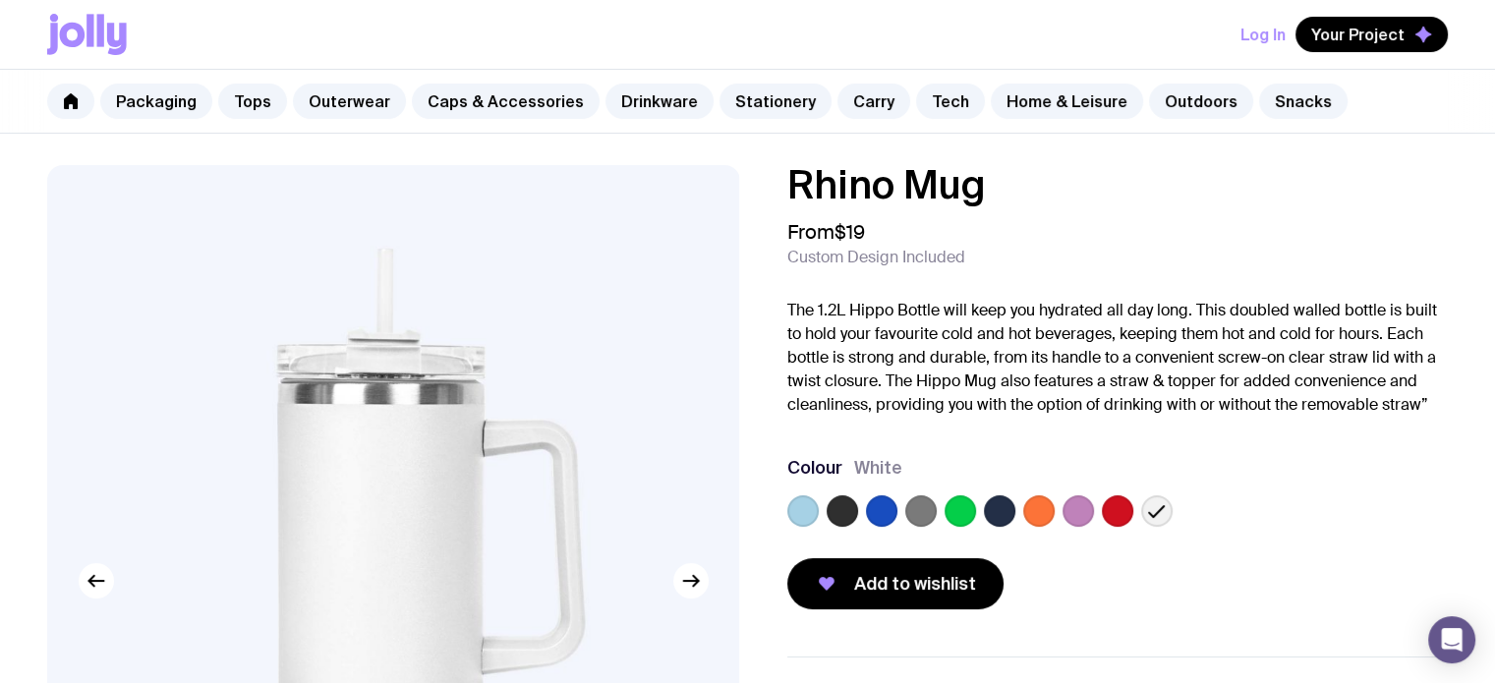
click at [849, 495] on div at bounding box center [842, 510] width 31 height 31
click at [852, 517] on label at bounding box center [842, 510] width 31 height 31
click at [0, 0] on input "radio" at bounding box center [0, 0] width 0 height 0
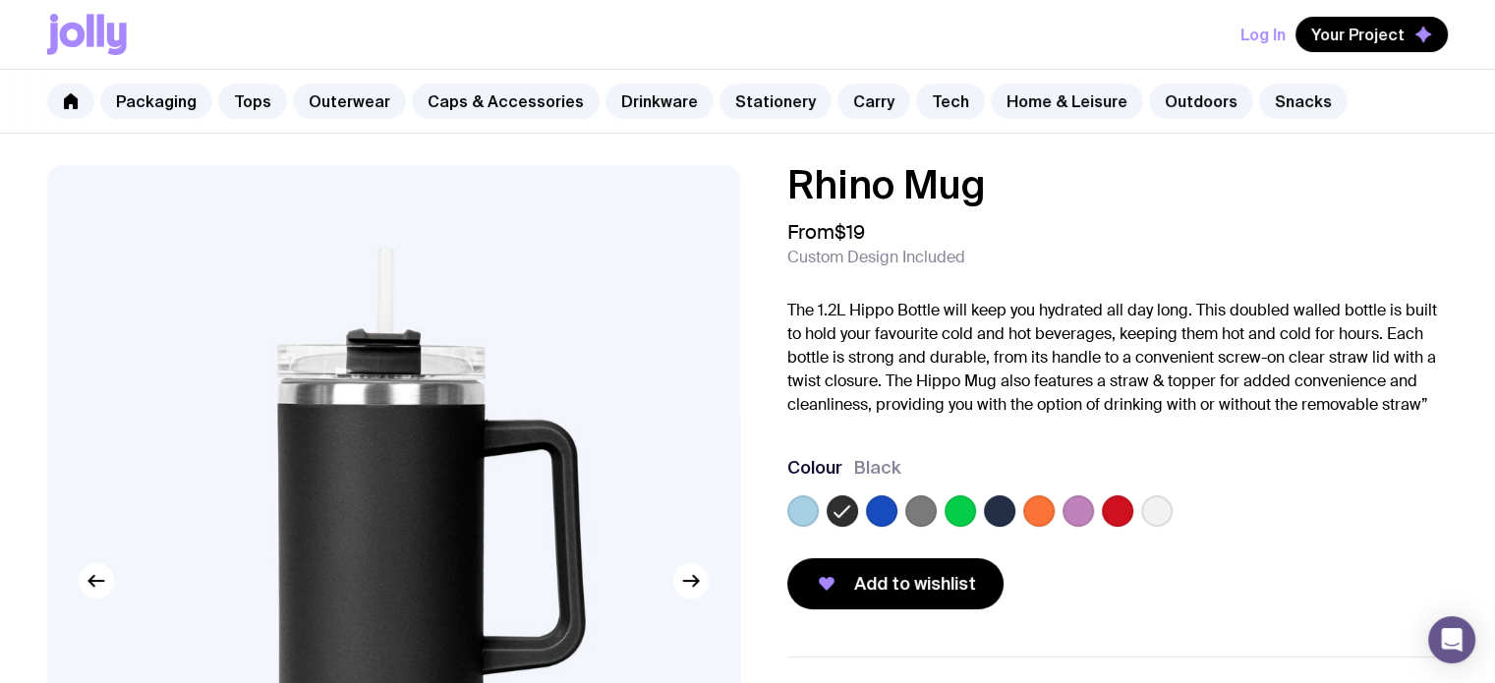
click at [848, 512] on icon at bounding box center [842, 511] width 24 height 24
click at [0, 0] on input "radio" at bounding box center [0, 0] width 0 height 0
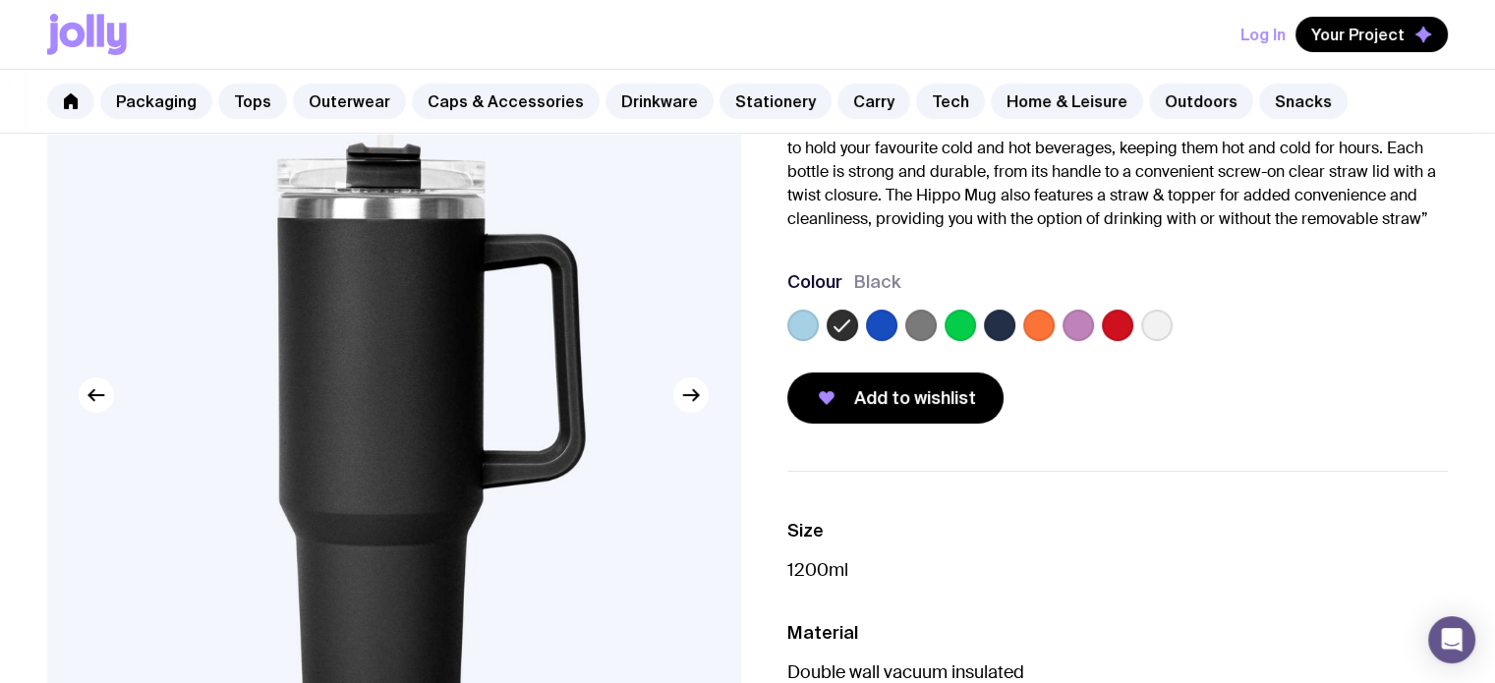
scroll to position [197, 0]
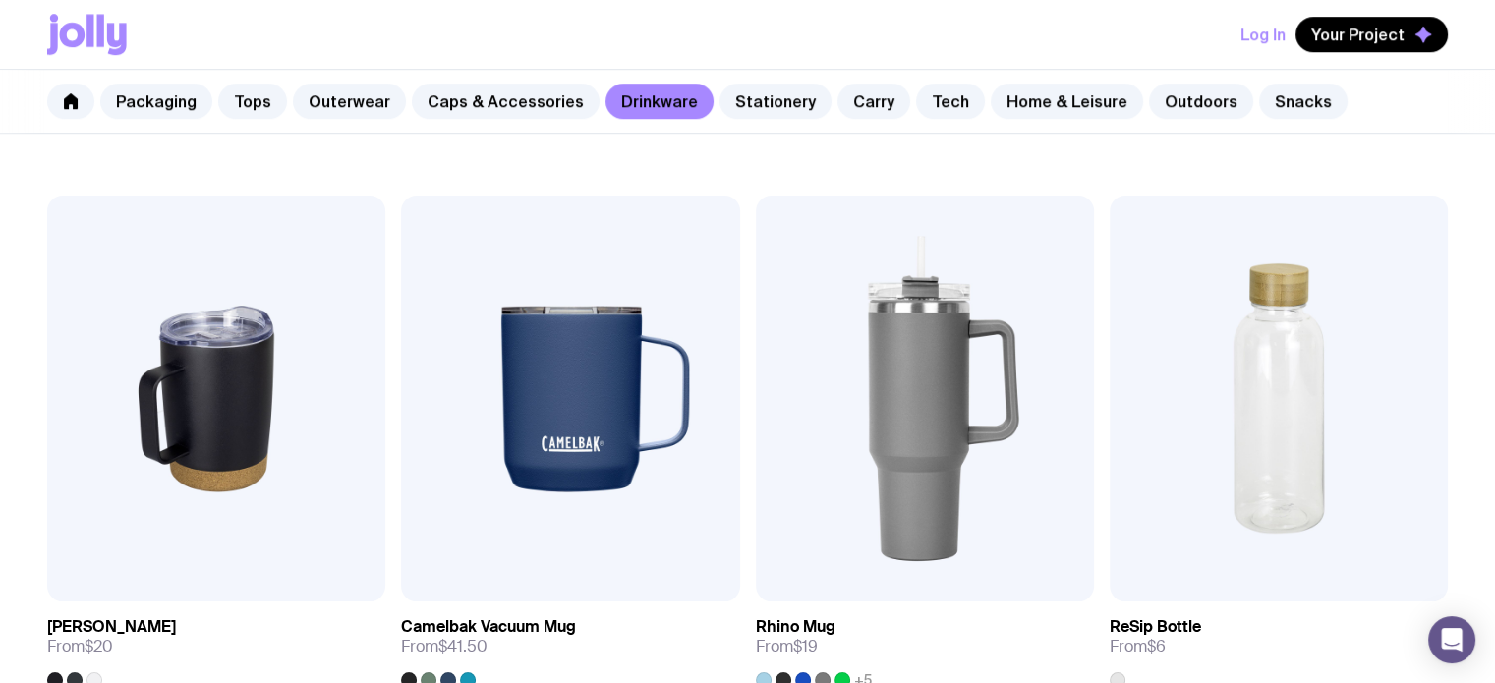
scroll to position [1722, 0]
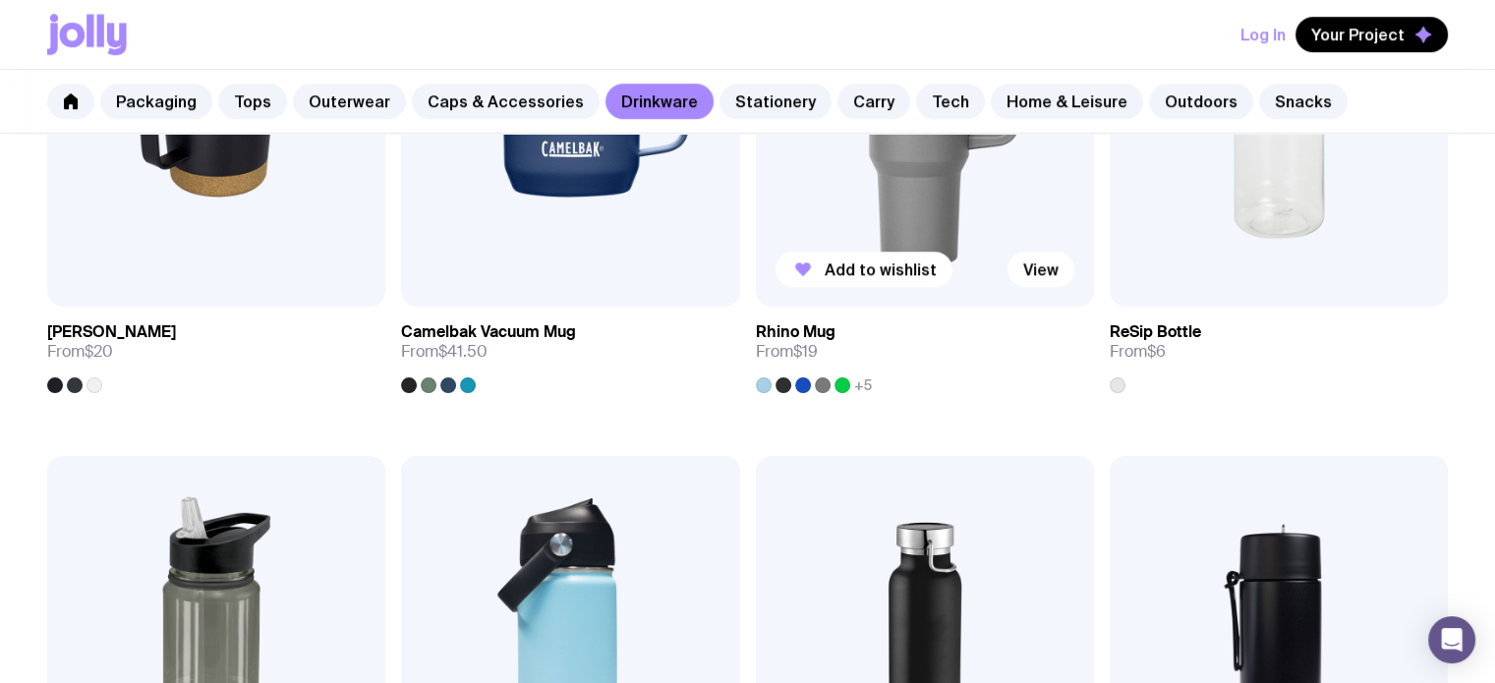
click at [784, 388] on div at bounding box center [783, 385] width 16 height 16
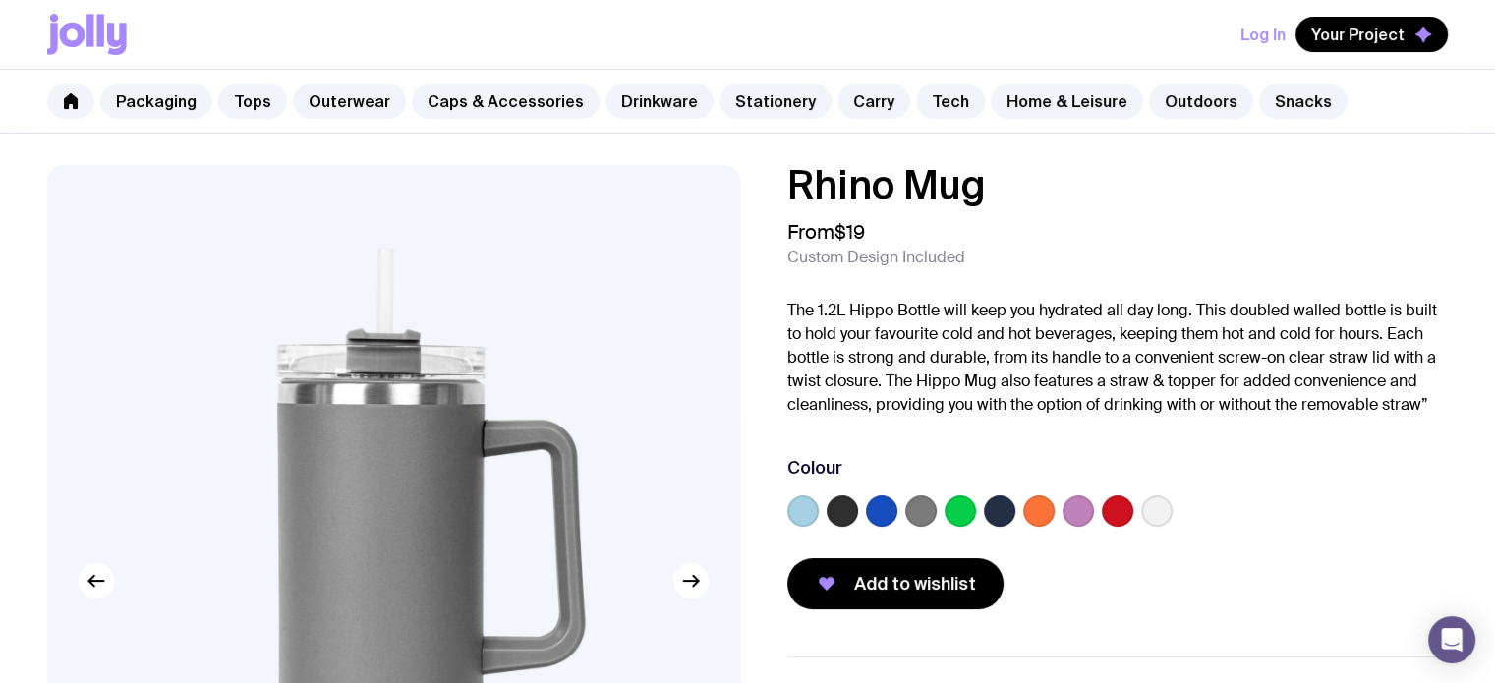
click at [835, 504] on label at bounding box center [842, 510] width 31 height 31
click at [0, 0] on input "radio" at bounding box center [0, 0] width 0 height 0
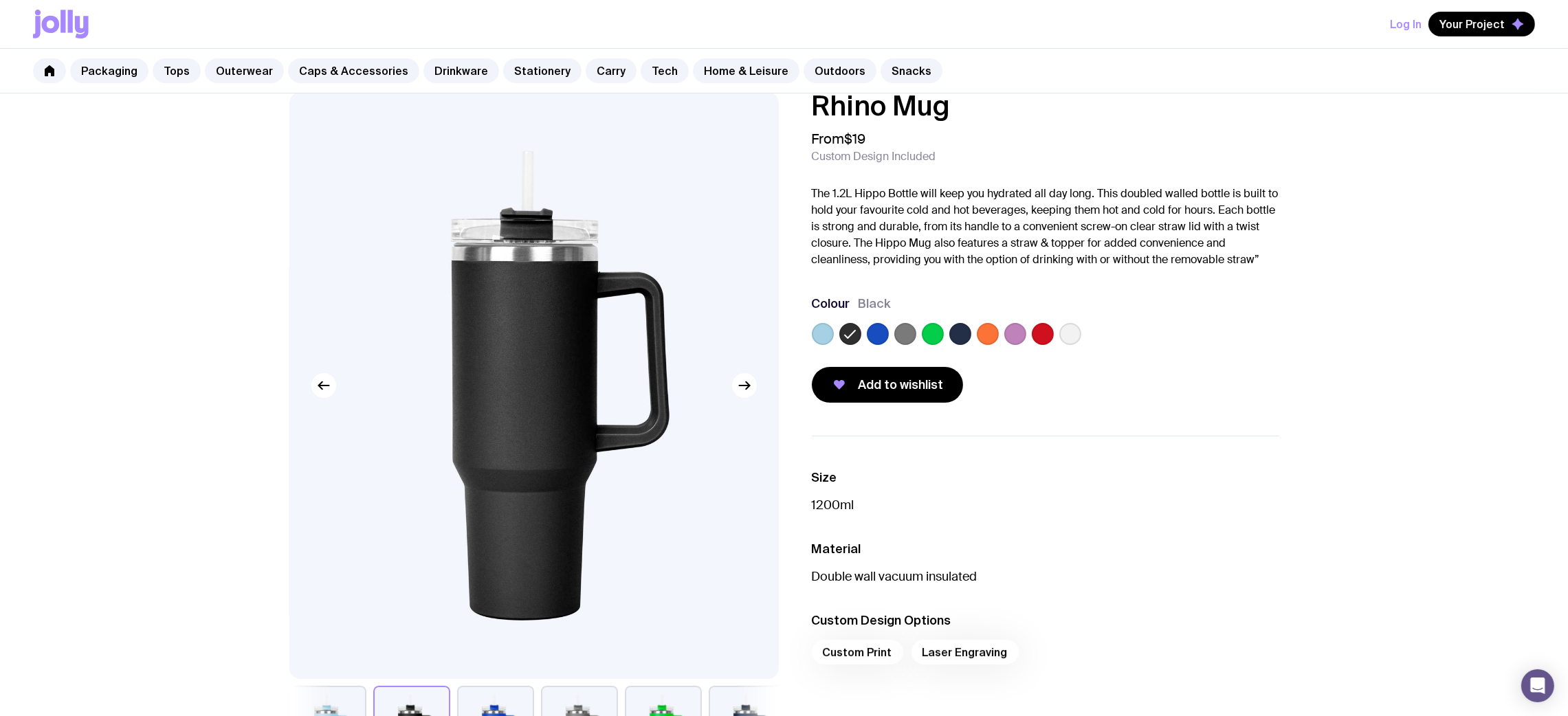
scroll to position [29, 0]
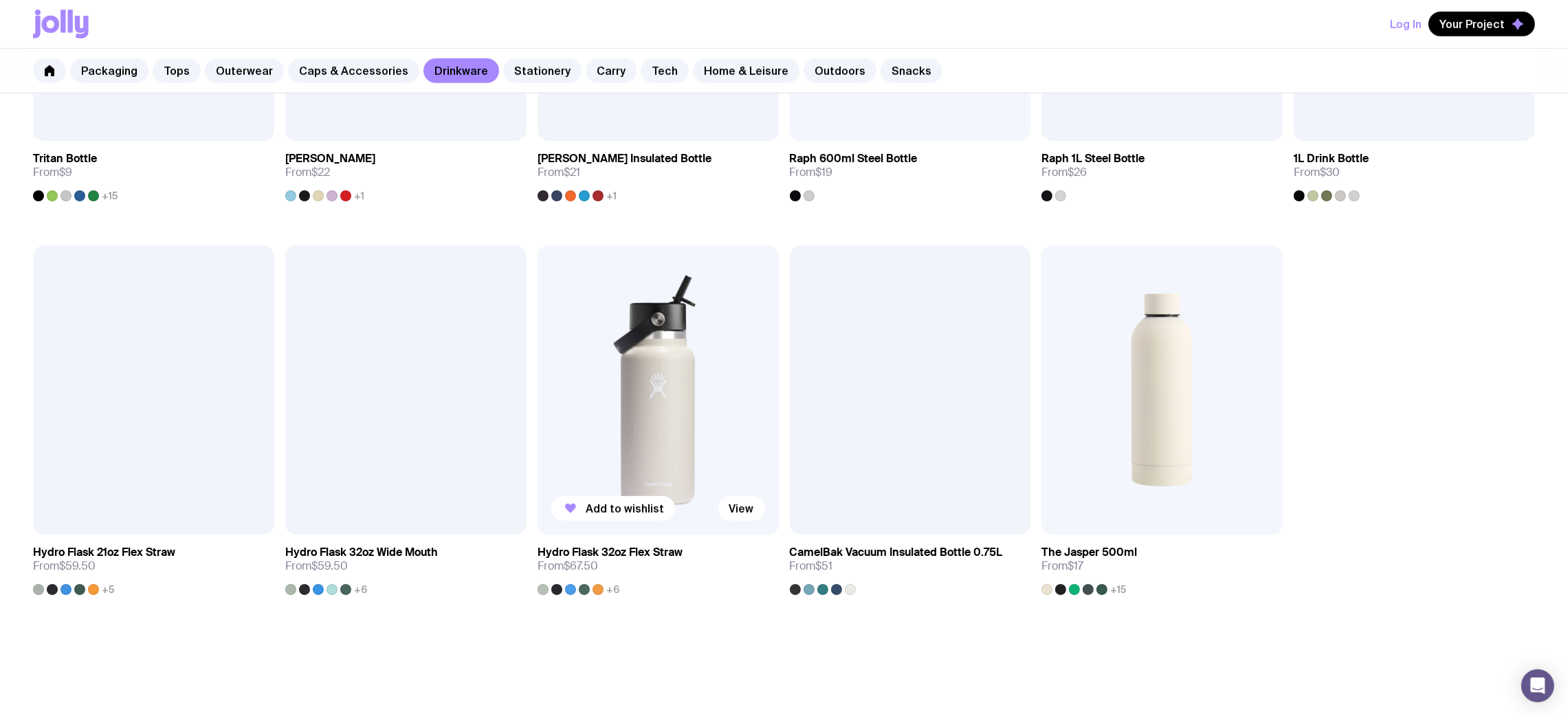
scroll to position [1384, 0]
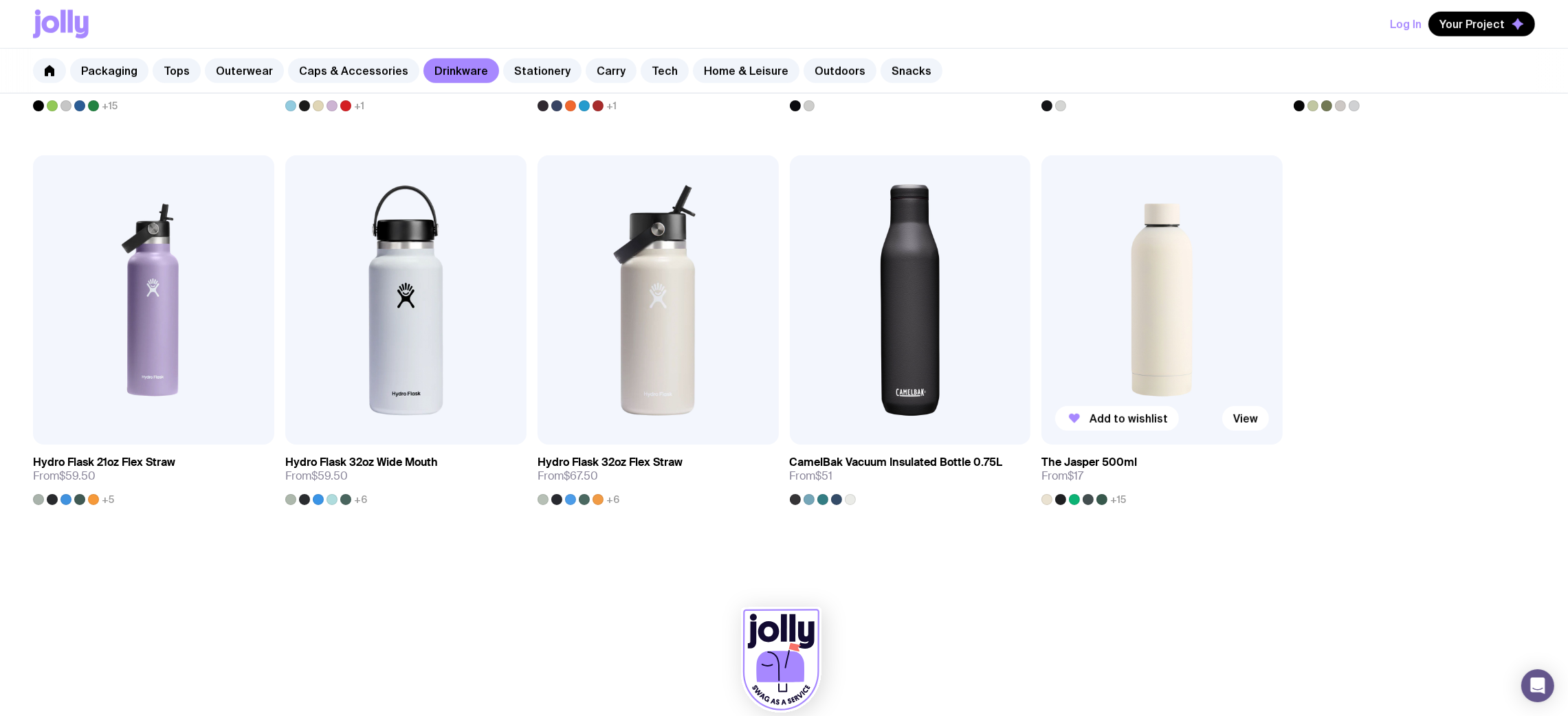
click at [1045, 297] on img at bounding box center [1162, 300] width 241 height 289
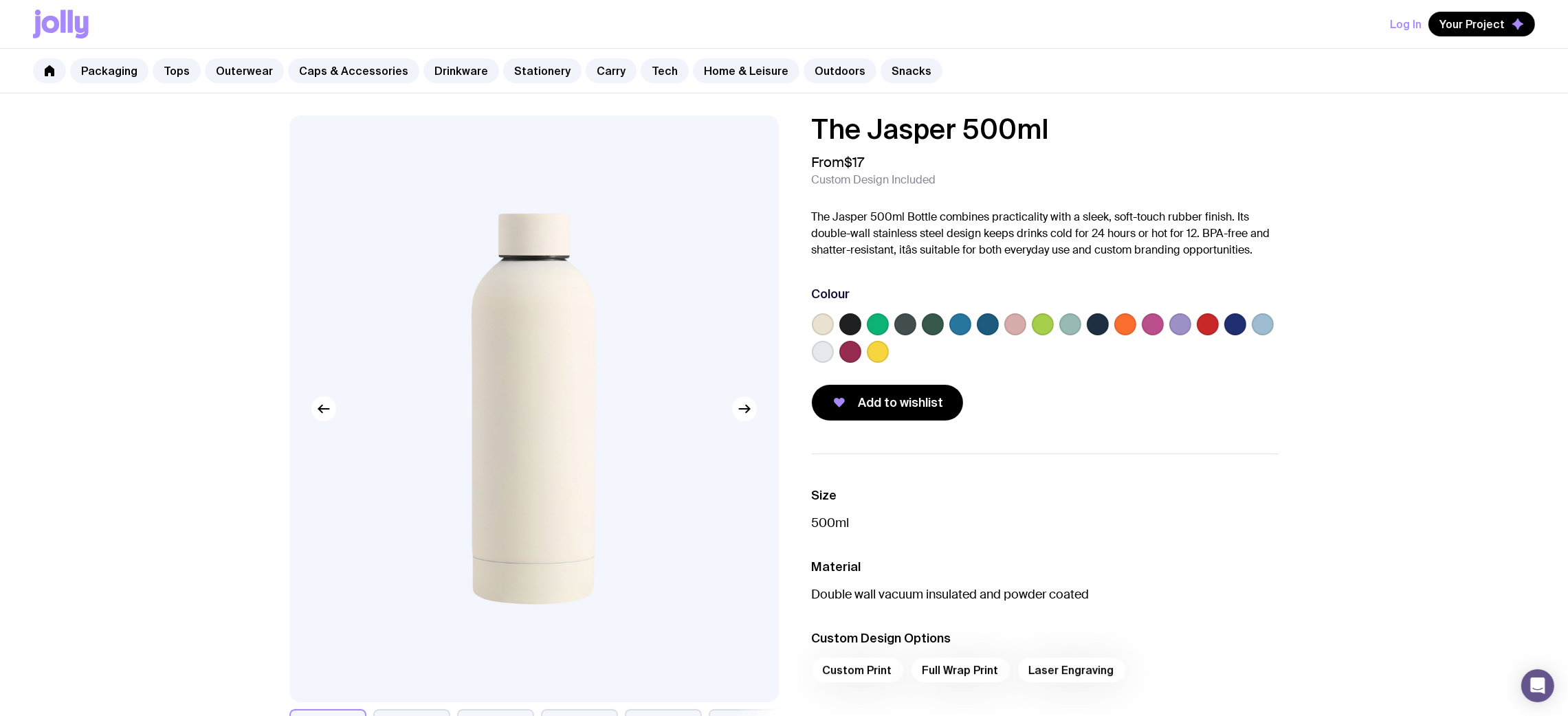
click at [843, 328] on label at bounding box center [850, 324] width 22 height 22
click at [0, 0] on input "radio" at bounding box center [0, 0] width 0 height 0
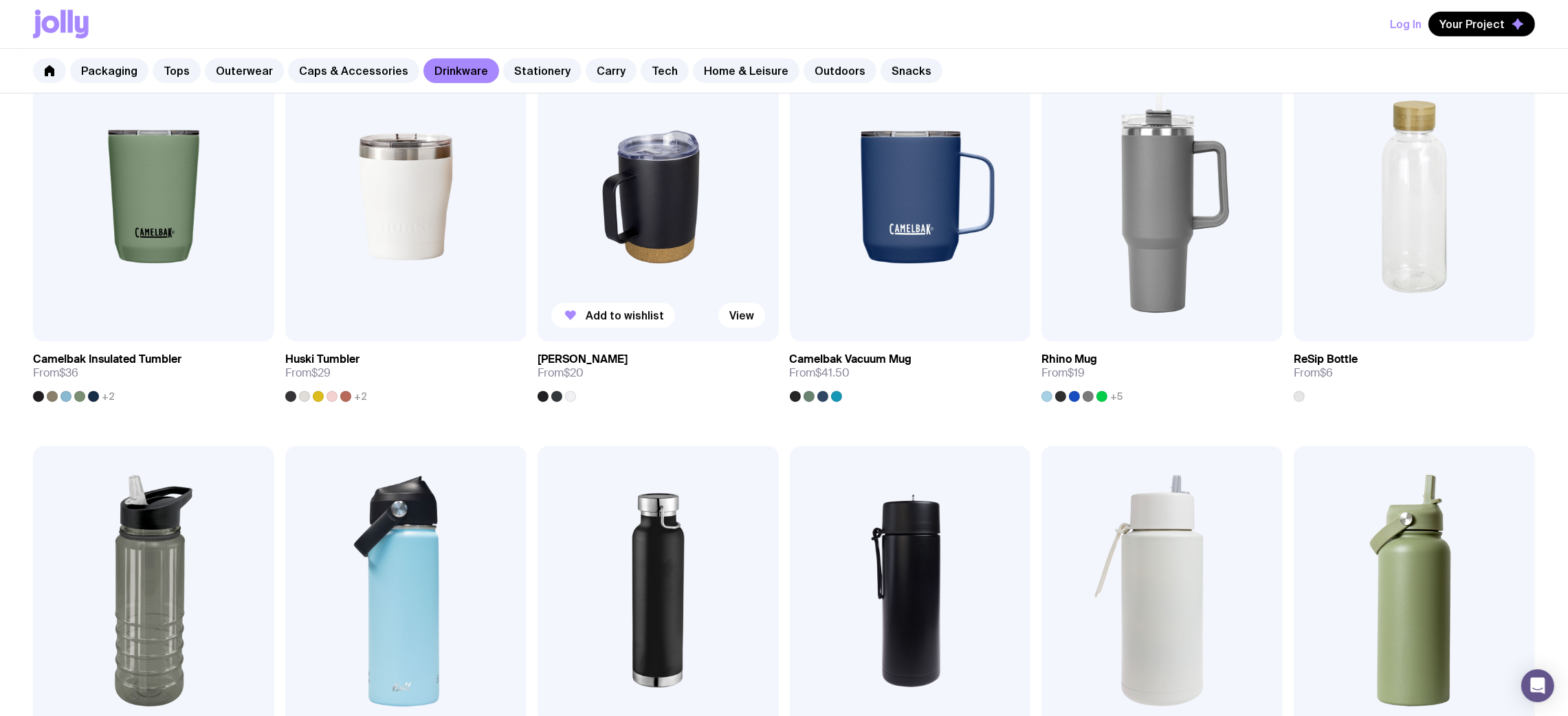
scroll to position [1281, 0]
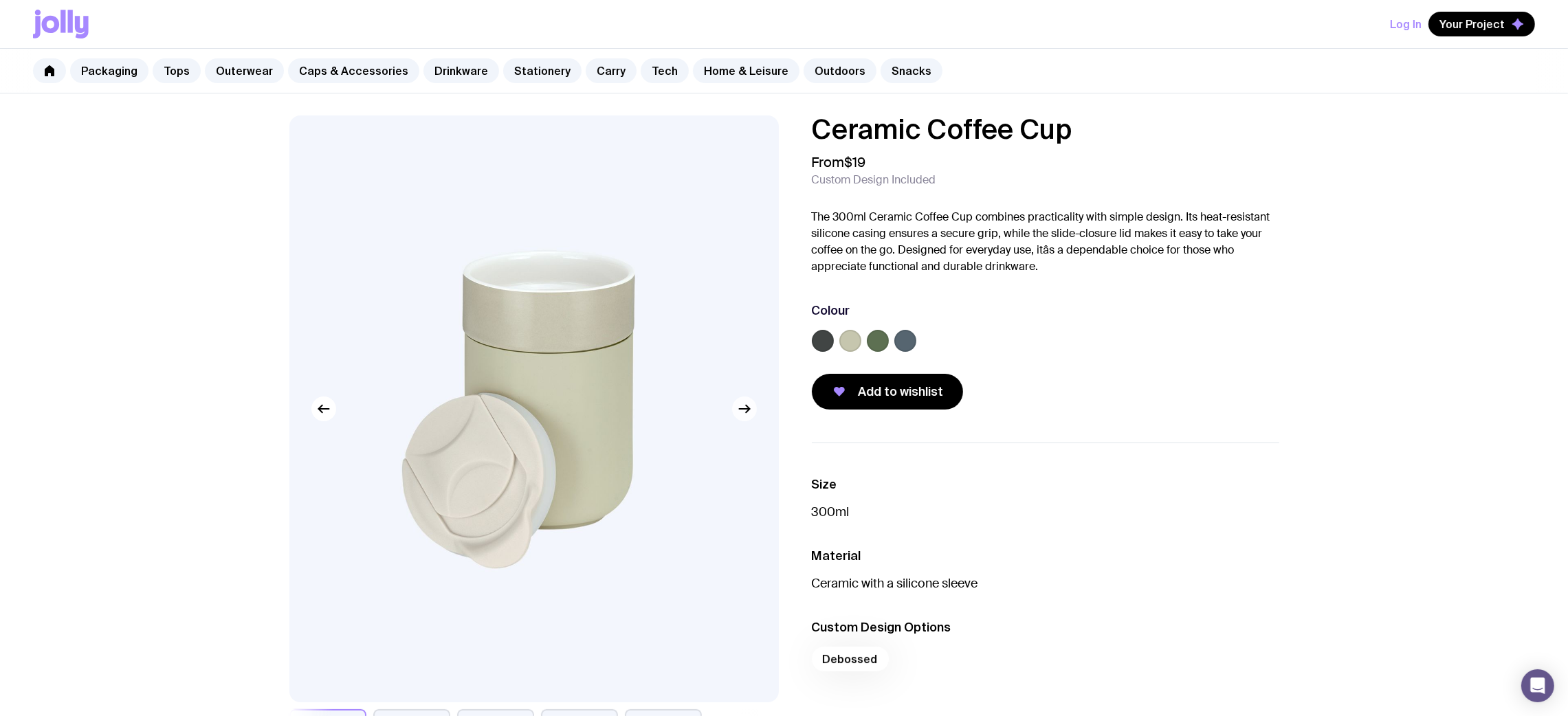
click at [733, 411] on button "button" at bounding box center [744, 408] width 24 height 24
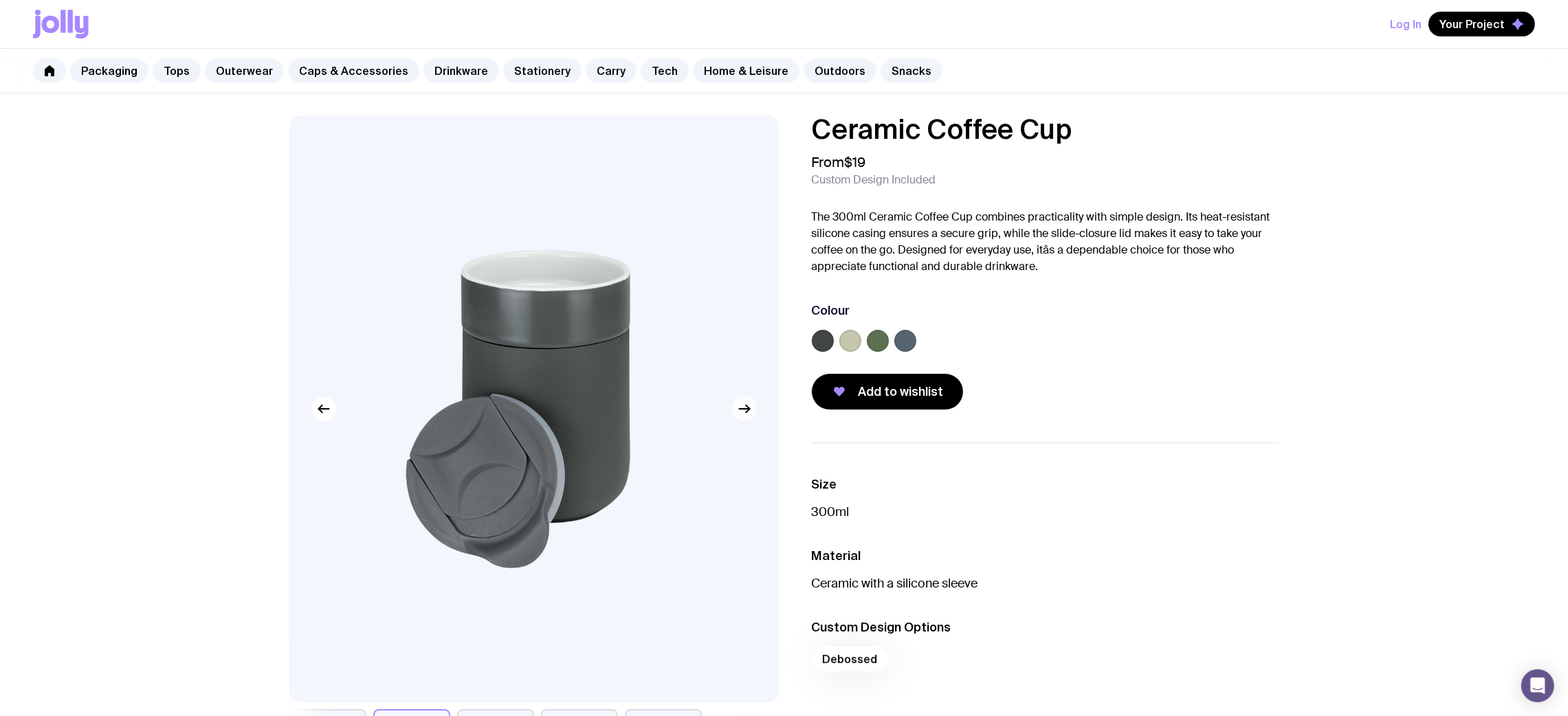
click at [740, 411] on icon "button" at bounding box center [745, 409] width 17 height 17
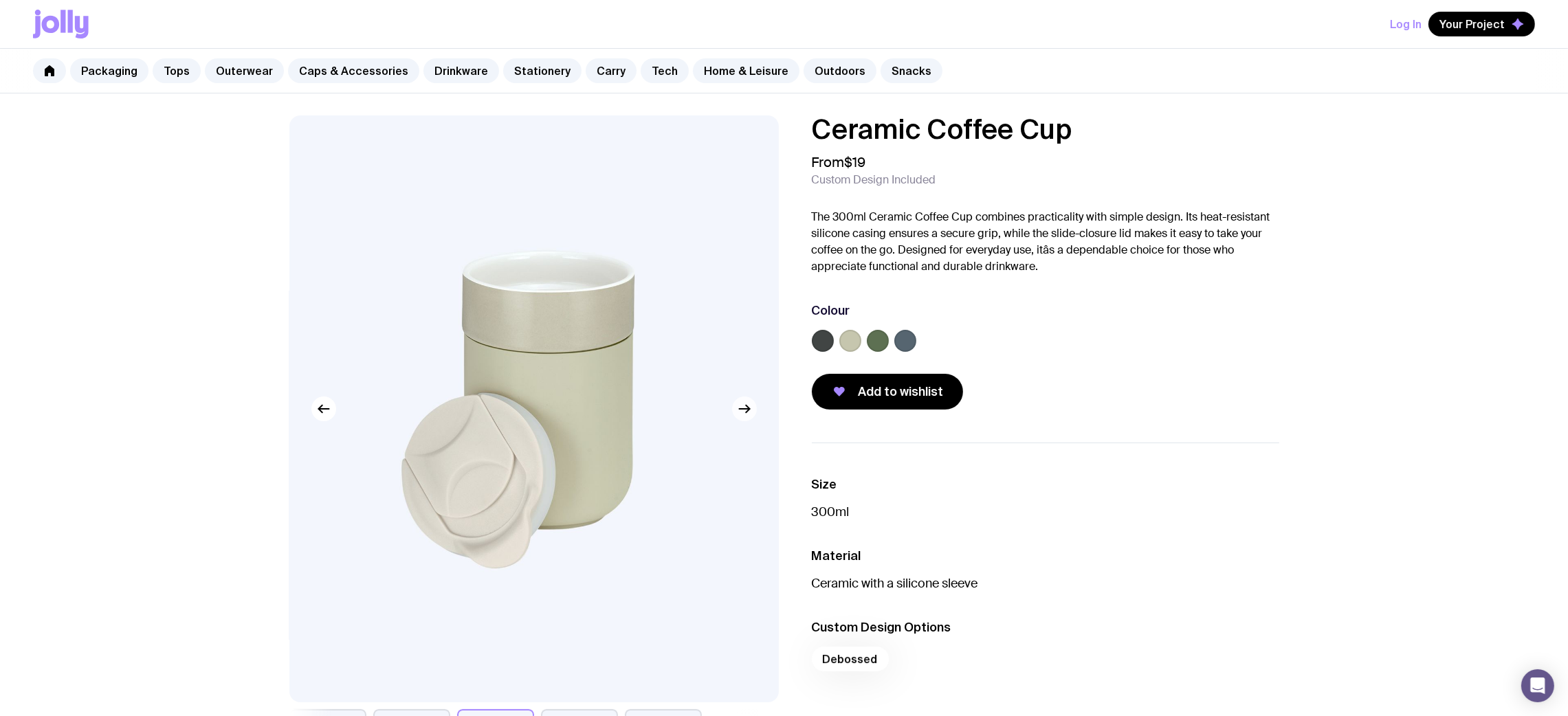
click at [740, 411] on icon "button" at bounding box center [745, 409] width 17 height 17
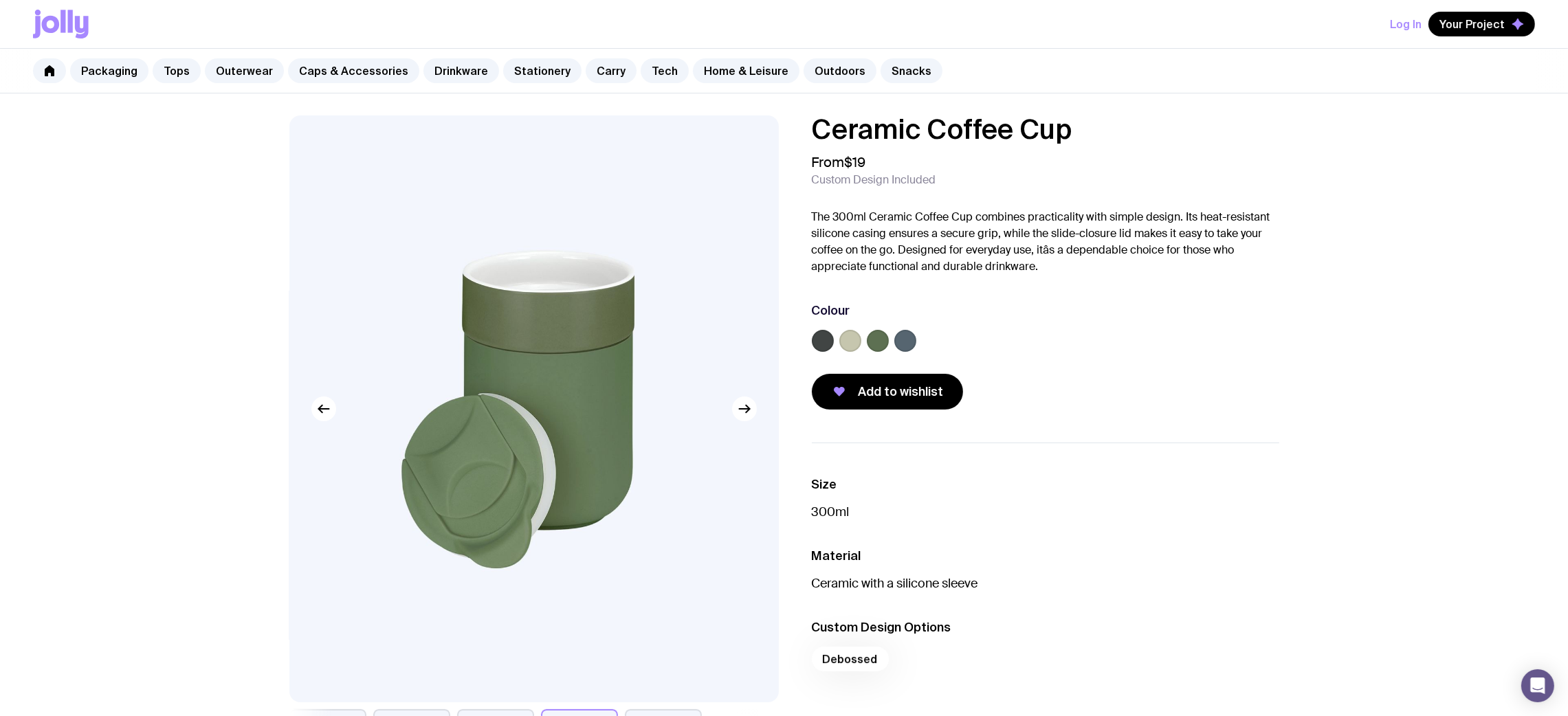
scroll to position [103, 0]
